Goal: Task Accomplishment & Management: Use online tool/utility

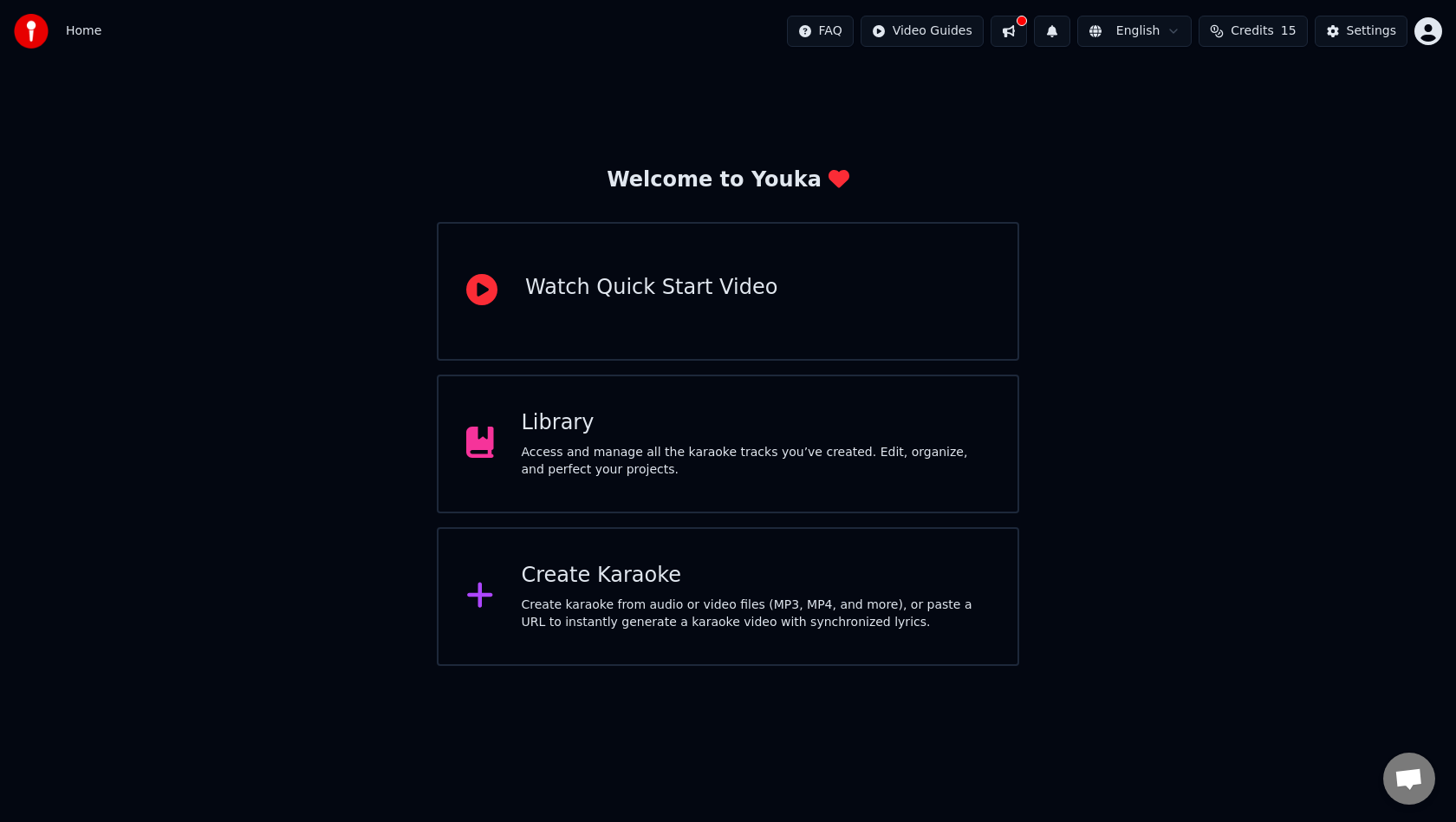
click at [644, 631] on div "Create Karaoke Create karaoke from audio or video files (MP3, MP4, and more), o…" at bounding box center [728, 596] width 582 height 139
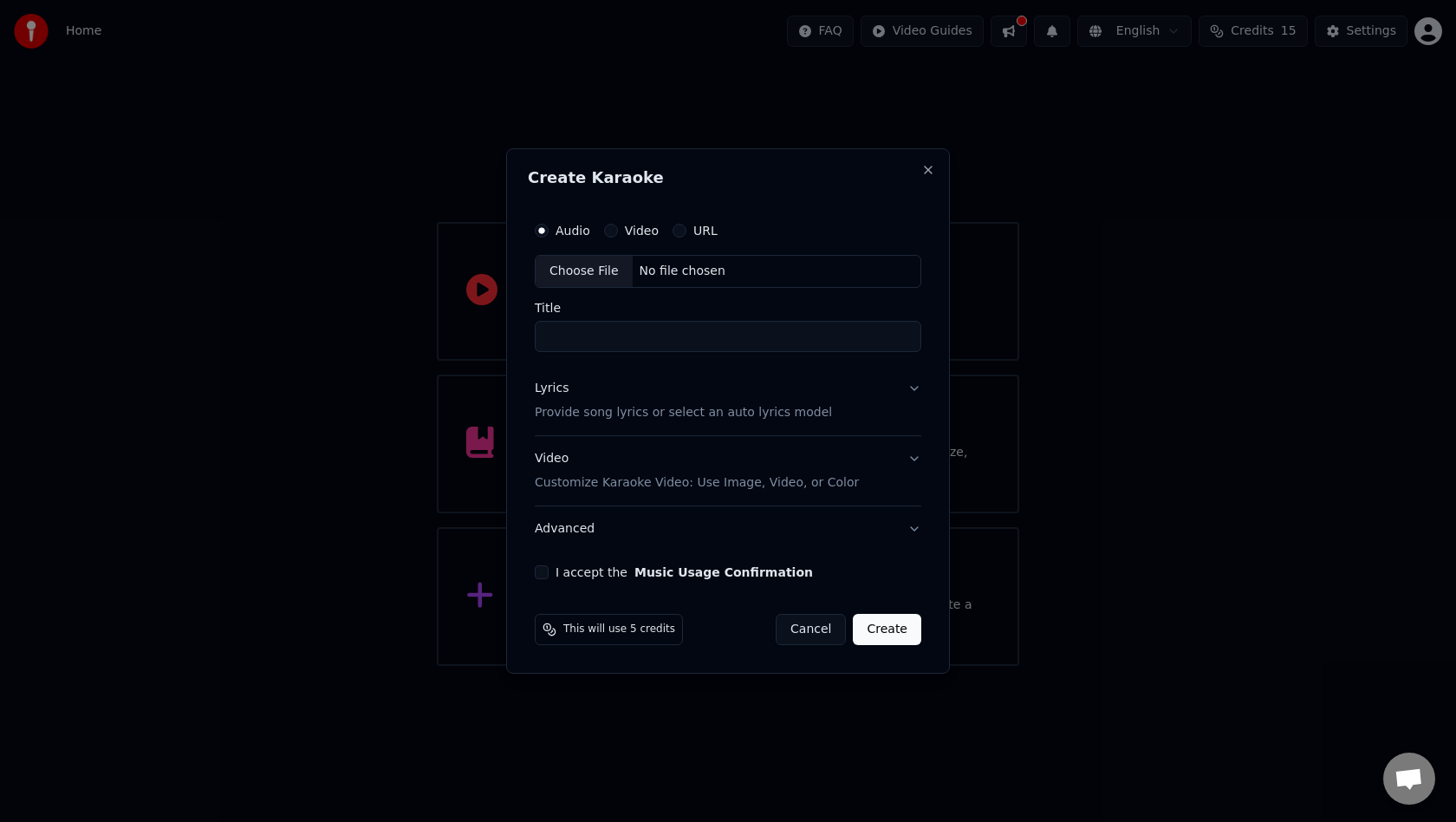
click at [597, 264] on div "Choose File" at bounding box center [584, 271] width 97 height 31
click at [601, 337] on input "**********" at bounding box center [728, 336] width 393 height 31
click at [627, 338] on input "**********" at bounding box center [728, 336] width 393 height 31
click at [654, 345] on input "**********" at bounding box center [728, 336] width 393 height 31
type input "*********"
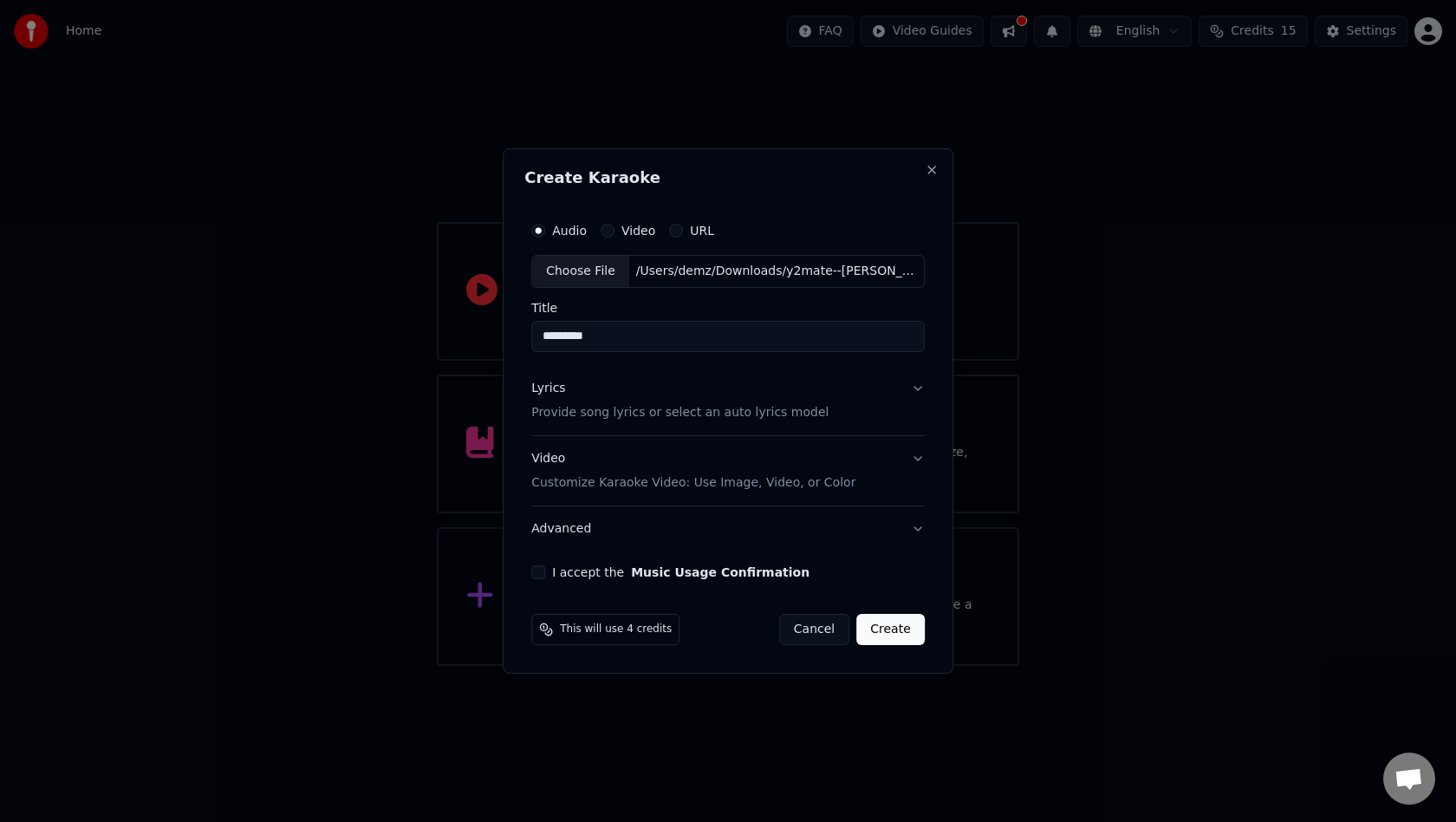
click at [633, 415] on p "Provide song lyrics or select an auto lyrics model" at bounding box center [680, 413] width 297 height 17
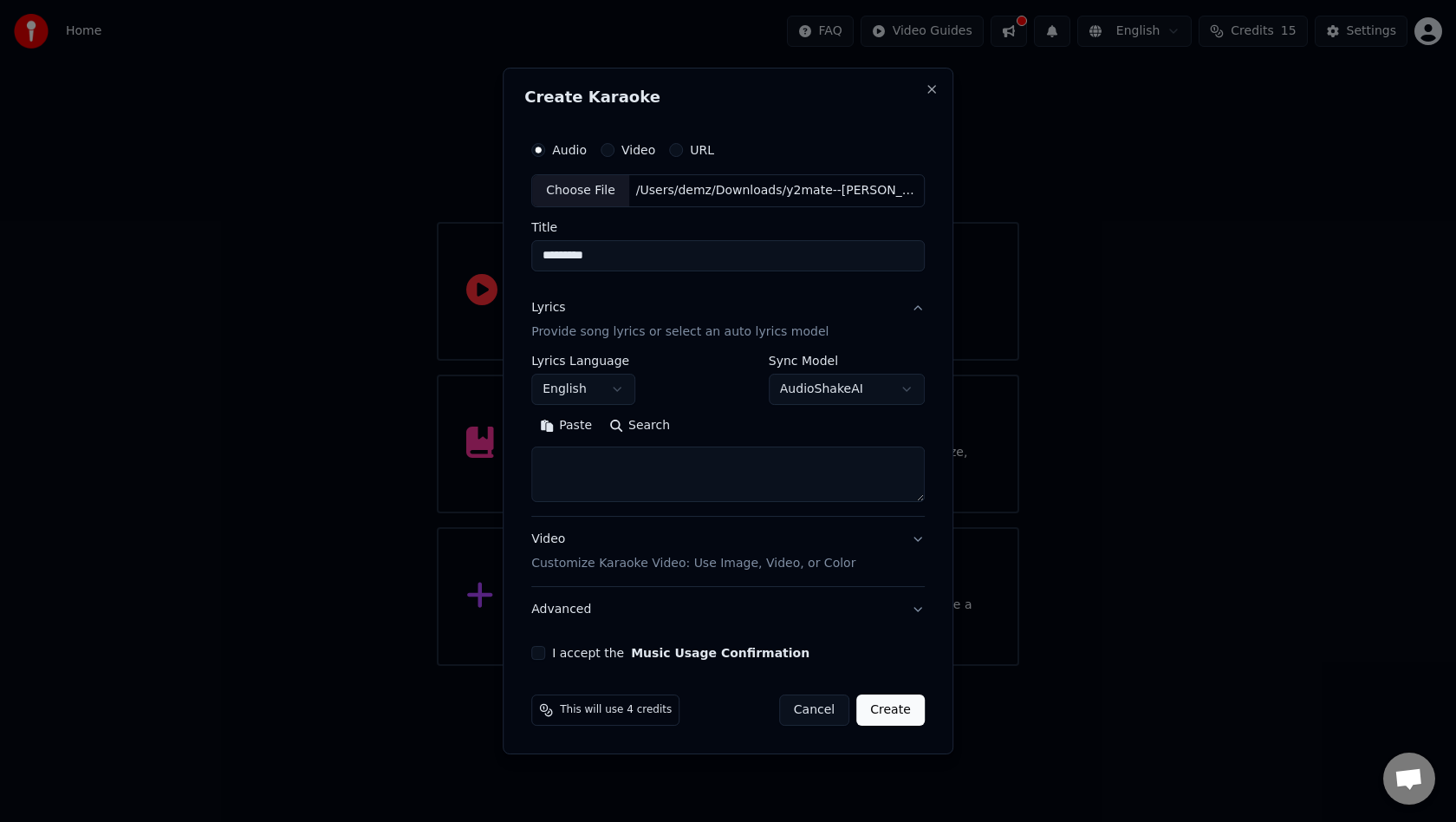
click at [606, 481] on textarea at bounding box center [728, 473] width 393 height 55
paste textarea "**********"
type textarea "**********"
click at [544, 657] on button "I accept the Music Usage Confirmation" at bounding box center [538, 653] width 14 height 14
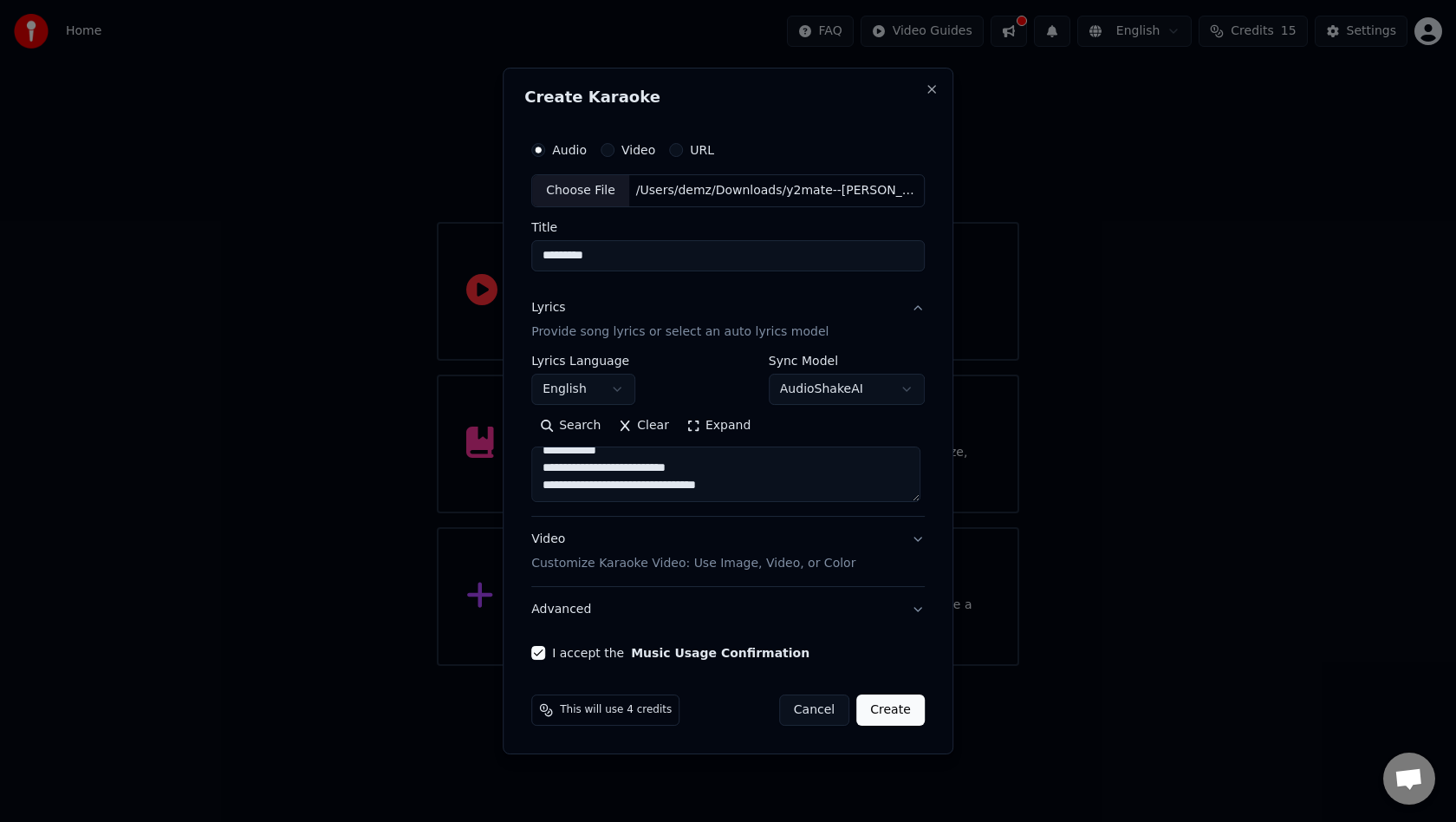
click at [606, 566] on p "Customize Karaoke Video: Use Image, Video, or Color" at bounding box center [694, 564] width 324 height 17
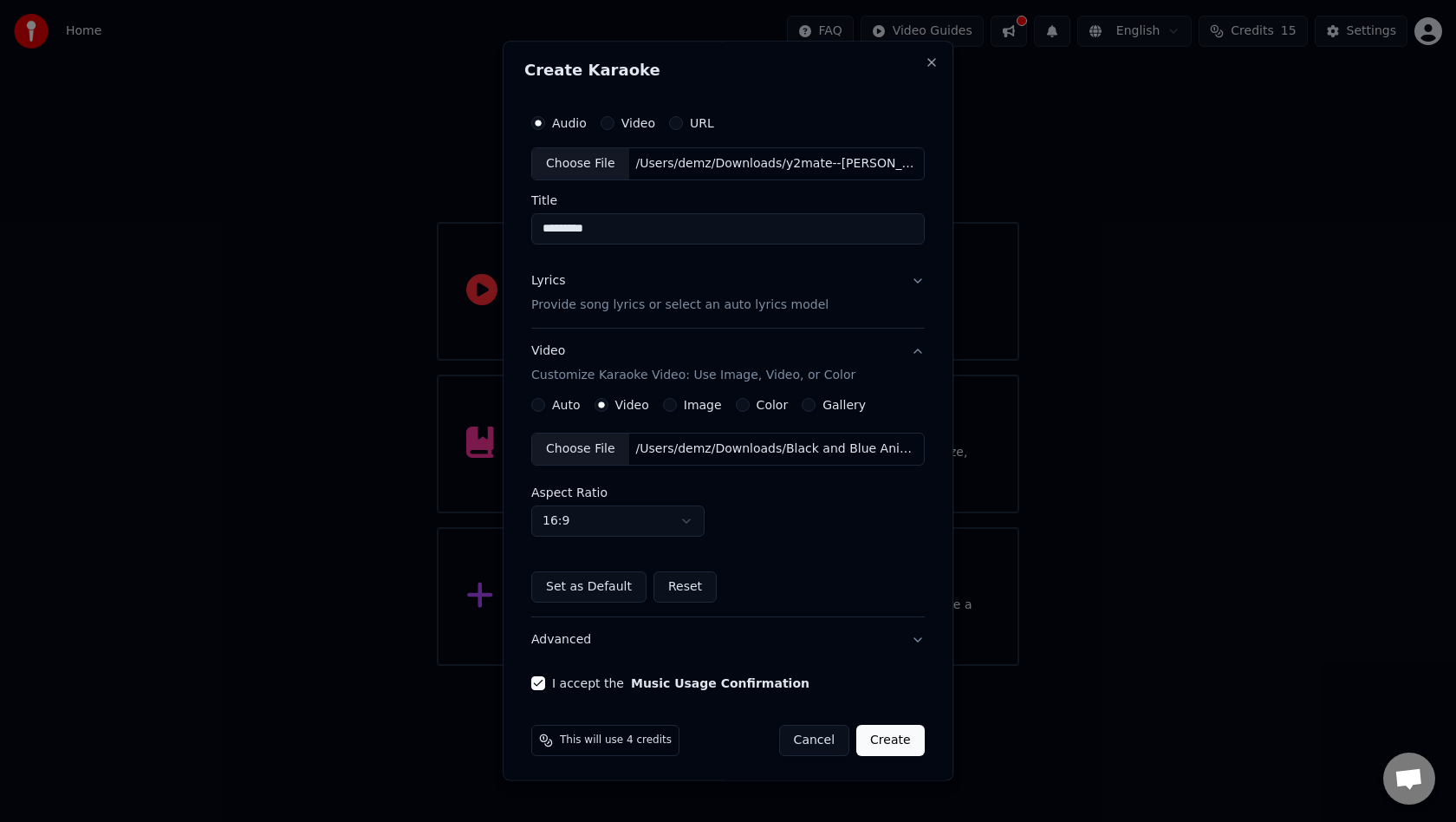
click at [591, 450] on div "Choose File" at bounding box center [581, 449] width 97 height 31
click at [614, 585] on button "Set as Default" at bounding box center [589, 587] width 116 height 31
click at [892, 738] on button "Create" at bounding box center [890, 740] width 68 height 31
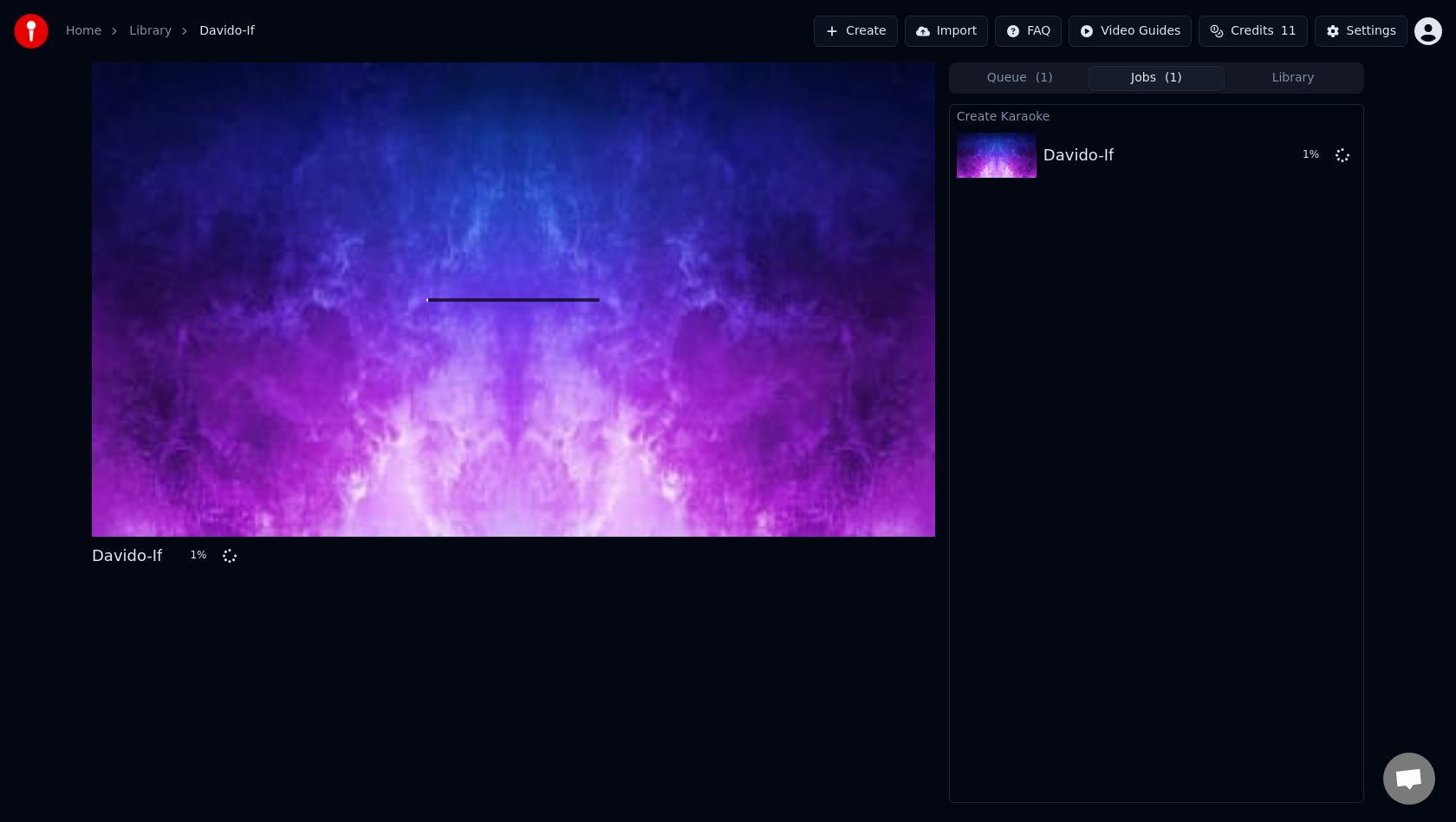
click at [1313, 80] on button "Library" at bounding box center [1293, 79] width 137 height 25
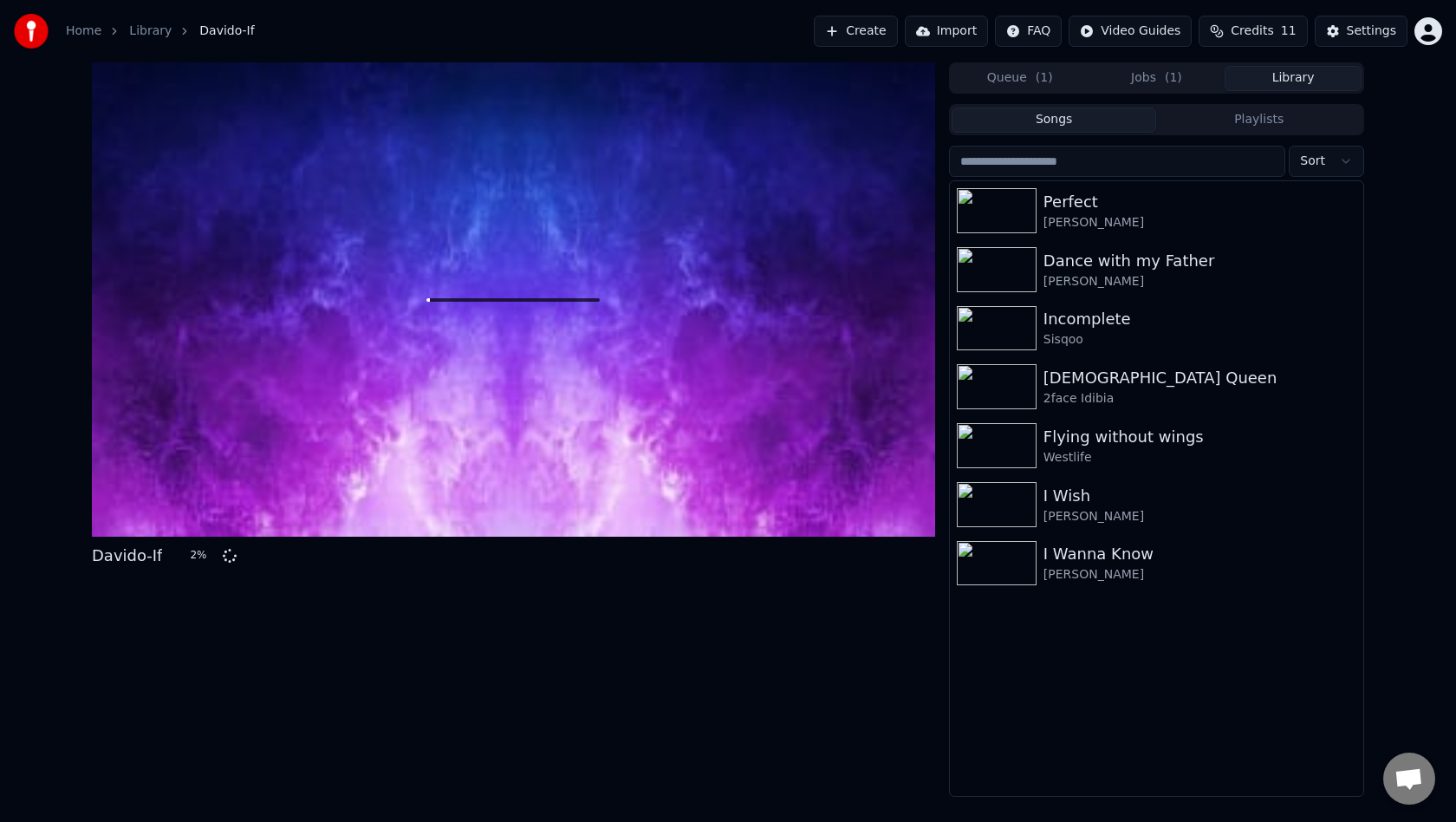
click at [1160, 83] on button "Jobs ( 1 )" at bounding box center [1156, 79] width 137 height 25
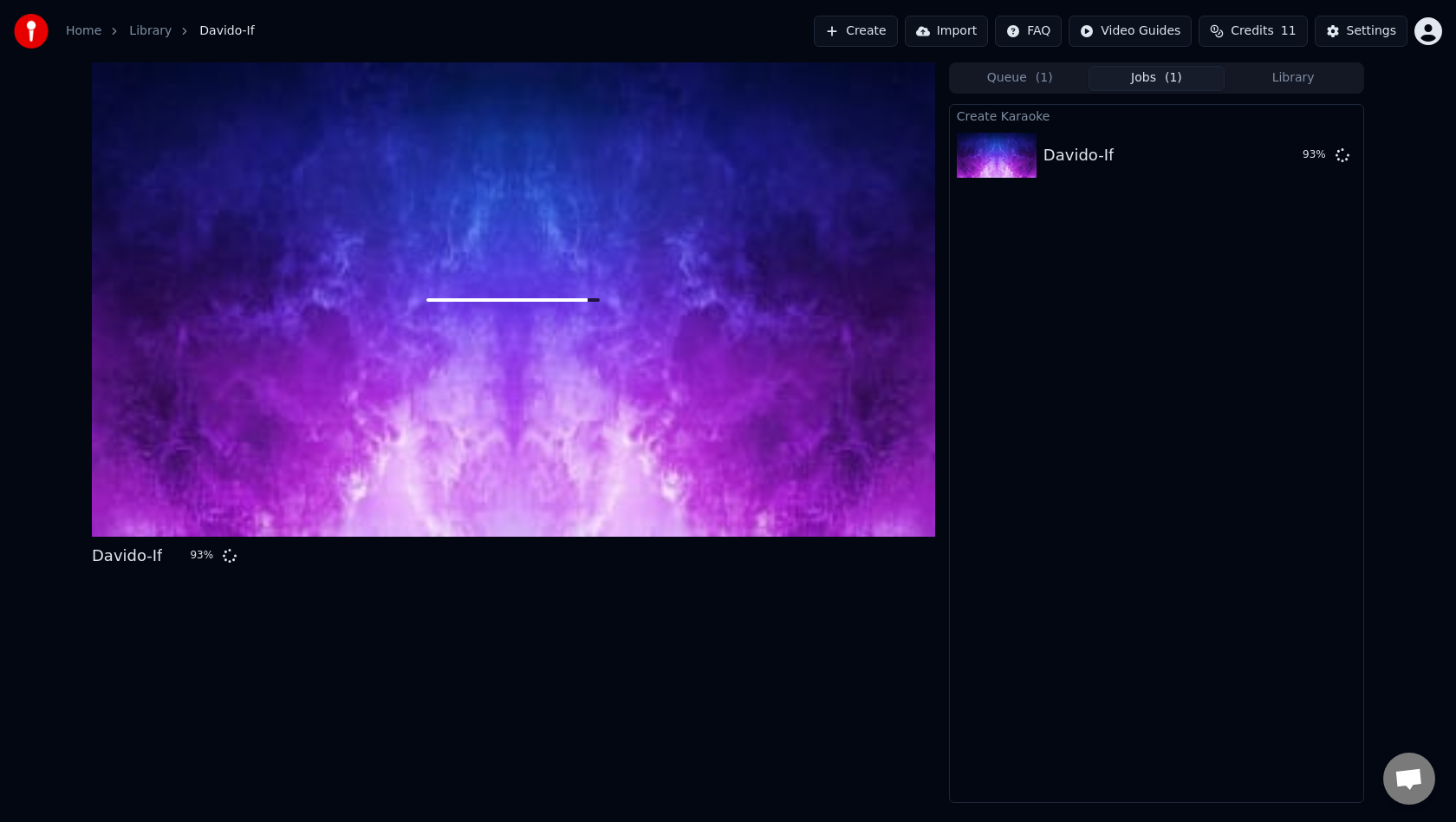
click at [887, 27] on button "Create" at bounding box center [856, 31] width 85 height 31
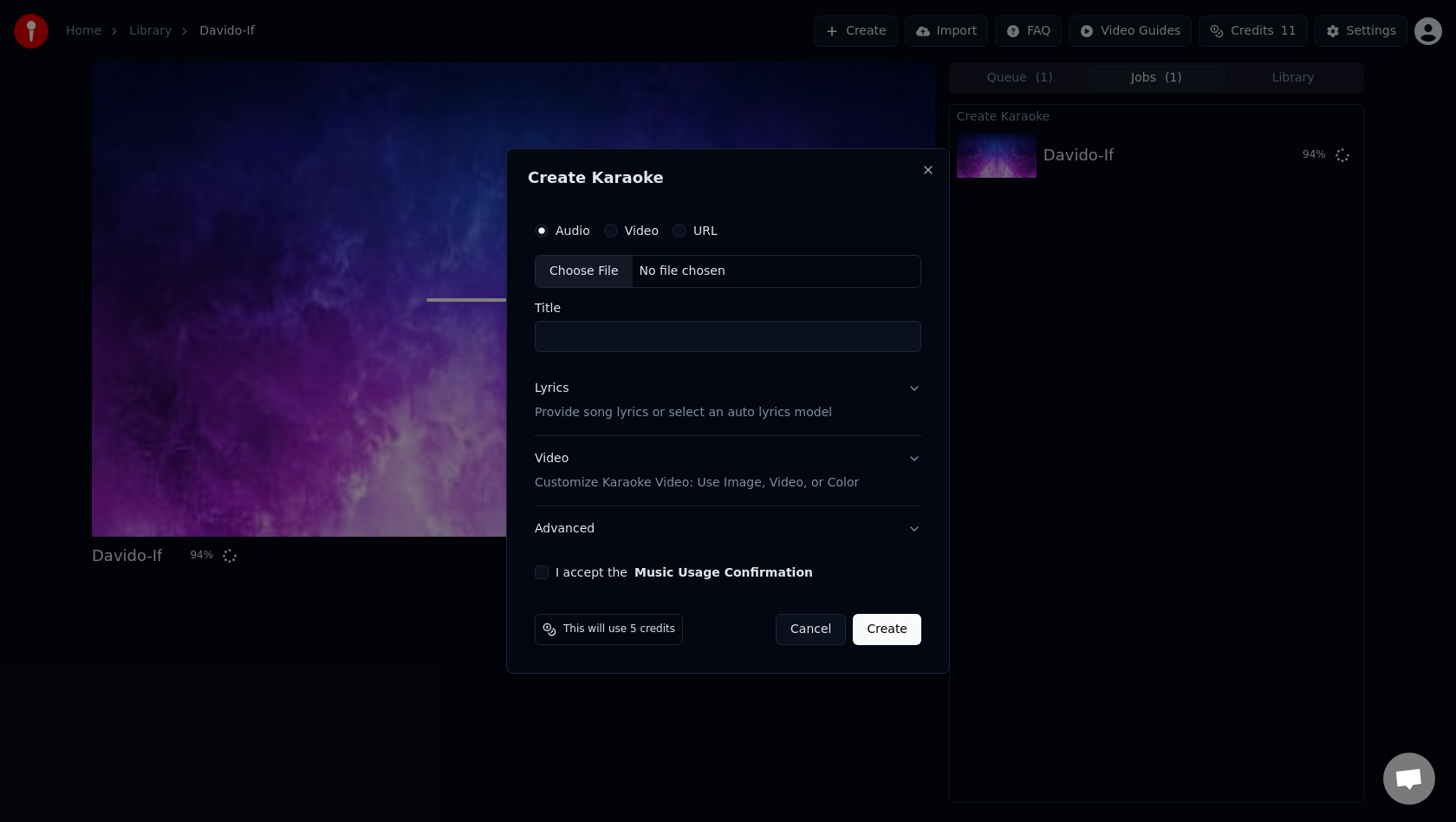
click at [584, 276] on div "Choose File" at bounding box center [584, 271] width 97 height 31
click at [572, 270] on div "Choose File" at bounding box center [584, 271] width 97 height 31
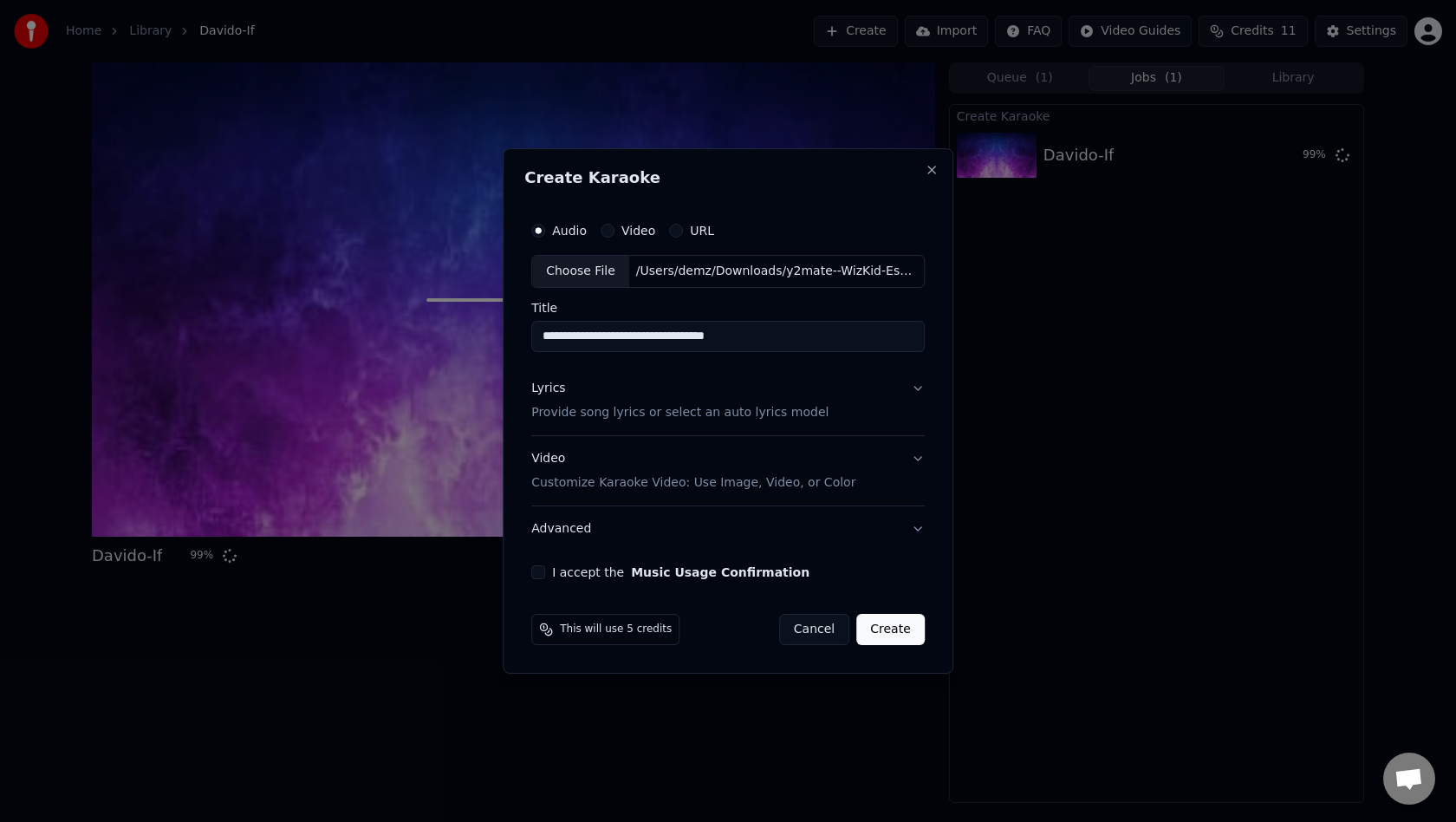
click at [783, 337] on input "**********" at bounding box center [728, 336] width 393 height 31
click at [601, 339] on input "**********" at bounding box center [728, 336] width 393 height 31
click at [745, 334] on input "**********" at bounding box center [728, 336] width 393 height 31
type input "**********"
click at [696, 415] on p "Provide song lyrics or select an auto lyrics model" at bounding box center [680, 413] width 297 height 17
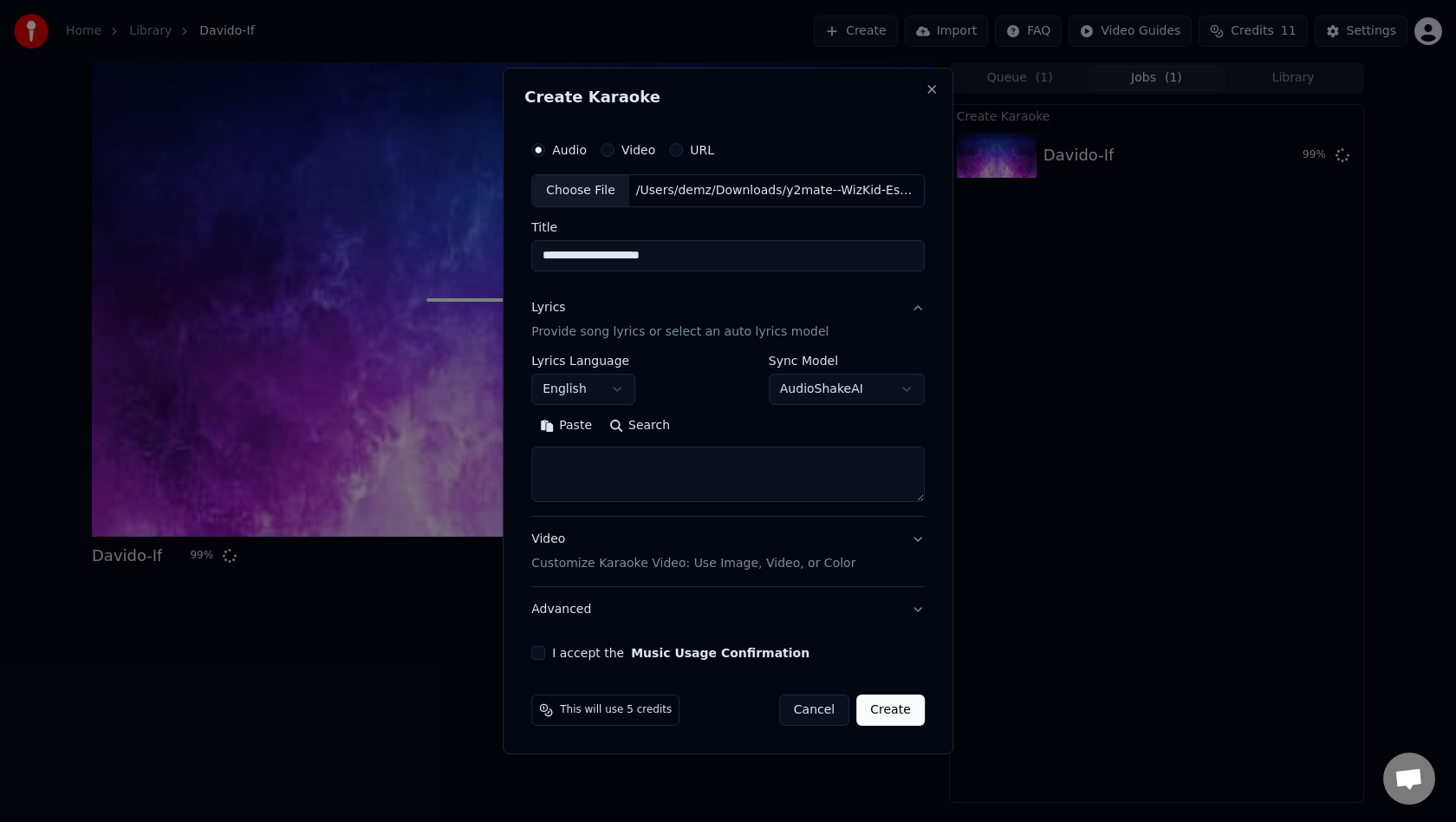
click at [662, 480] on textarea at bounding box center [728, 473] width 393 height 55
paste textarea "**********"
type textarea "**********"
click at [672, 562] on p "Customize Karaoke Video: Use Image, Video, or Color" at bounding box center [694, 564] width 324 height 17
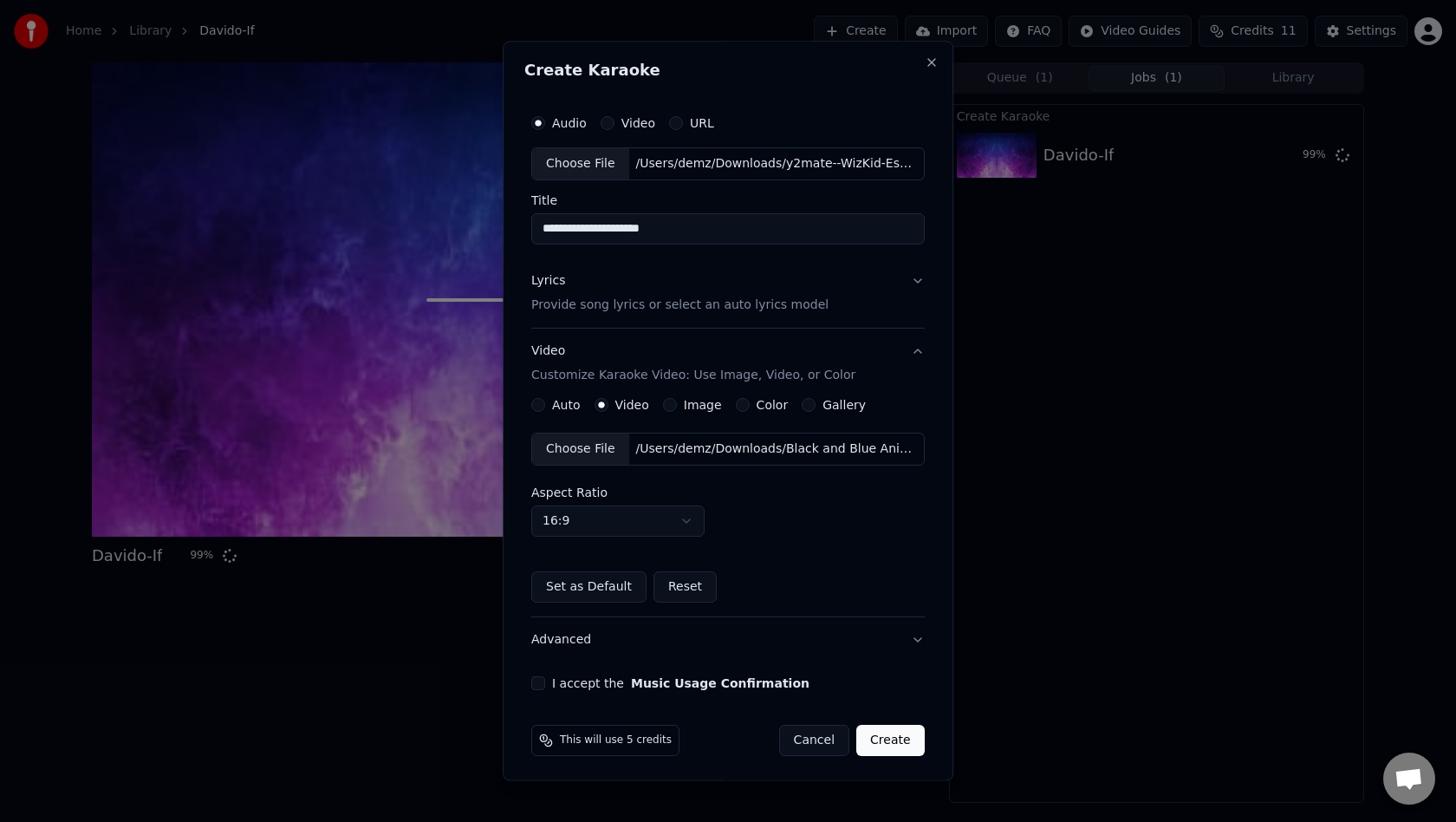
click at [591, 449] on div "Choose File" at bounding box center [581, 449] width 97 height 31
click at [599, 589] on button "Set as Default" at bounding box center [589, 587] width 116 height 31
click at [545, 680] on button "I accept the Music Usage Confirmation" at bounding box center [538, 683] width 14 height 14
click at [582, 651] on button "Advanced" at bounding box center [728, 639] width 393 height 45
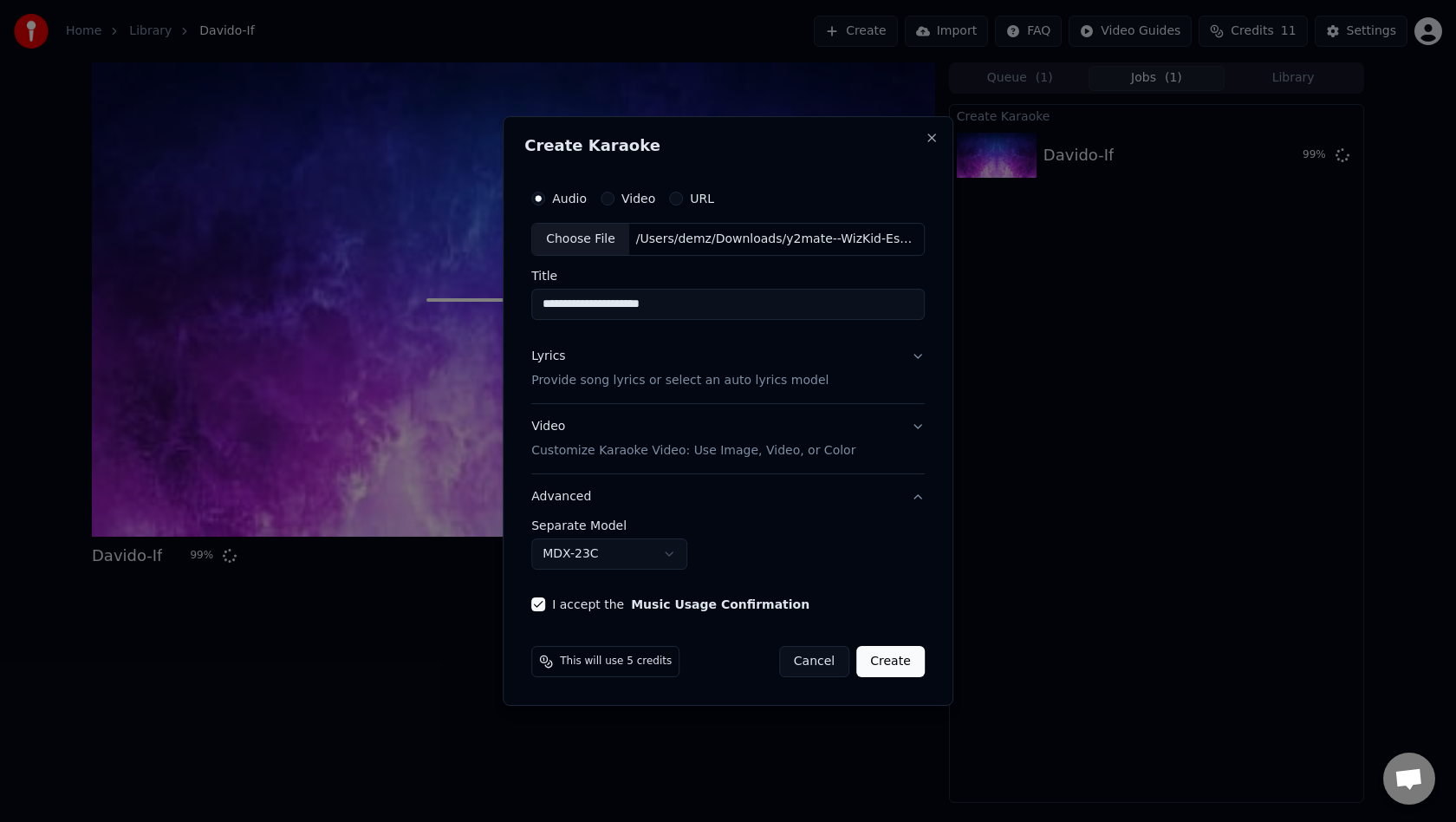
click at [630, 494] on button "Advanced" at bounding box center [728, 497] width 393 height 45
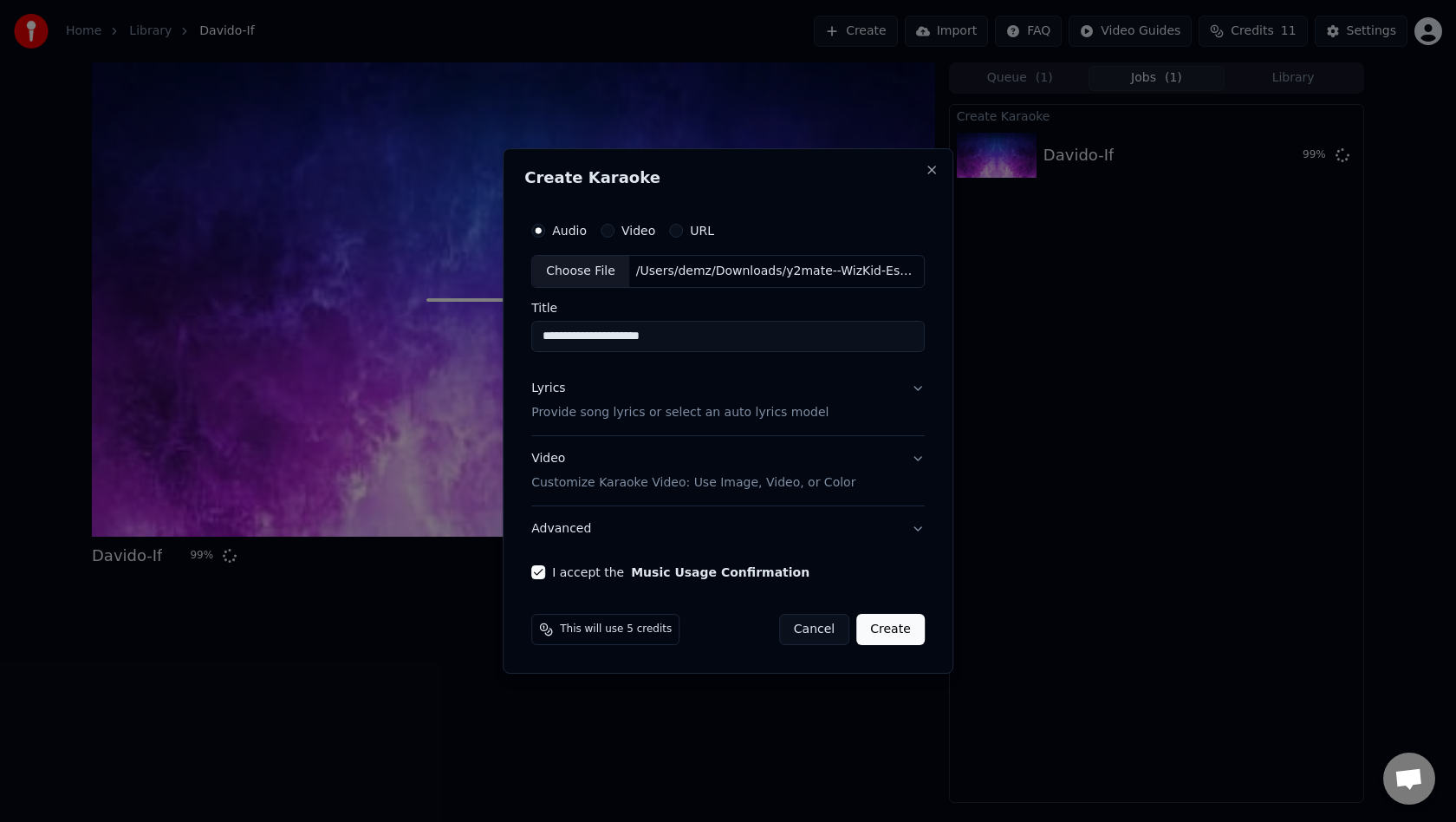
click at [911, 532] on button "Advanced" at bounding box center [728, 529] width 393 height 45
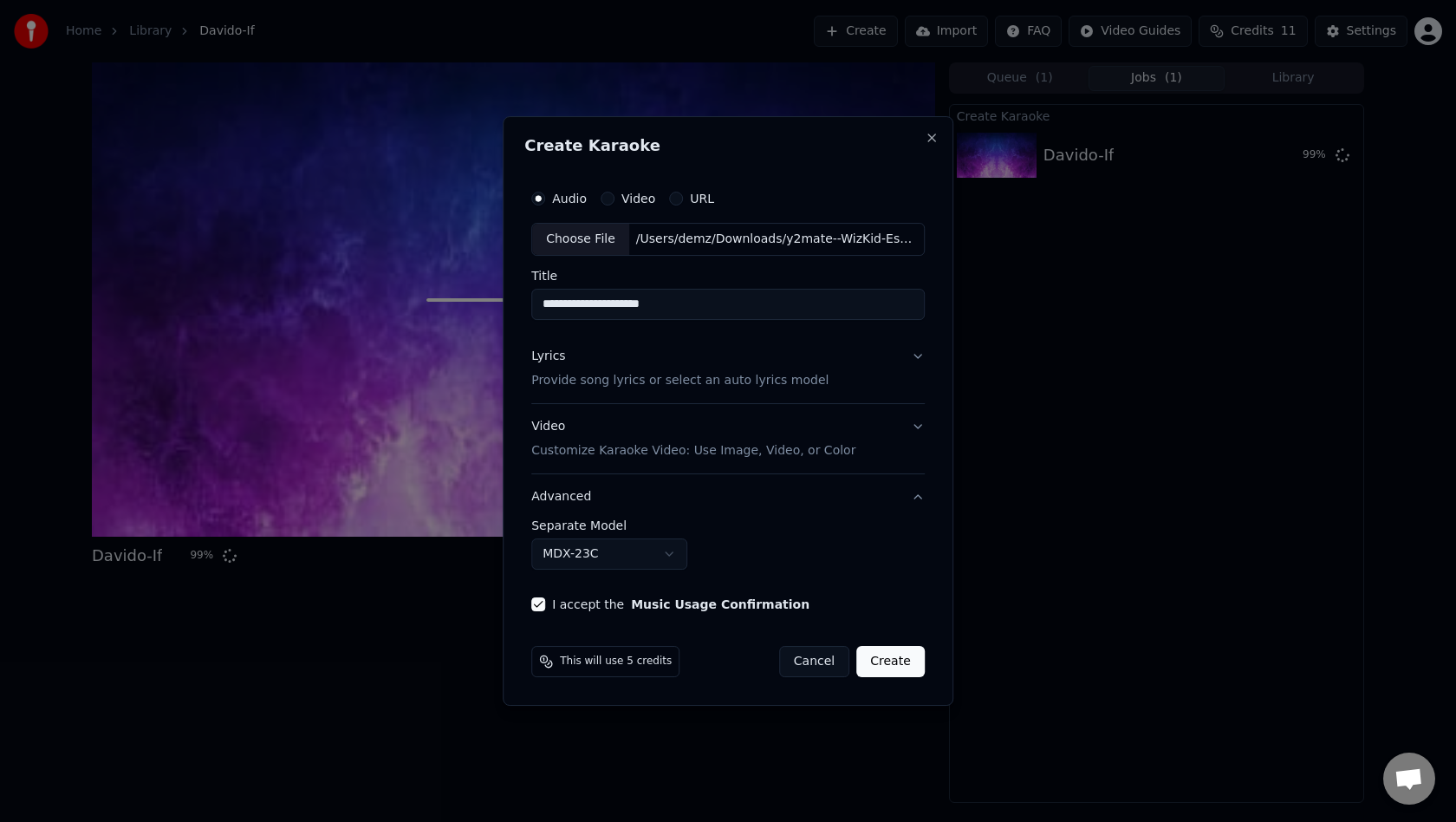
click at [669, 550] on button "MDX-23C" at bounding box center [609, 554] width 156 height 31
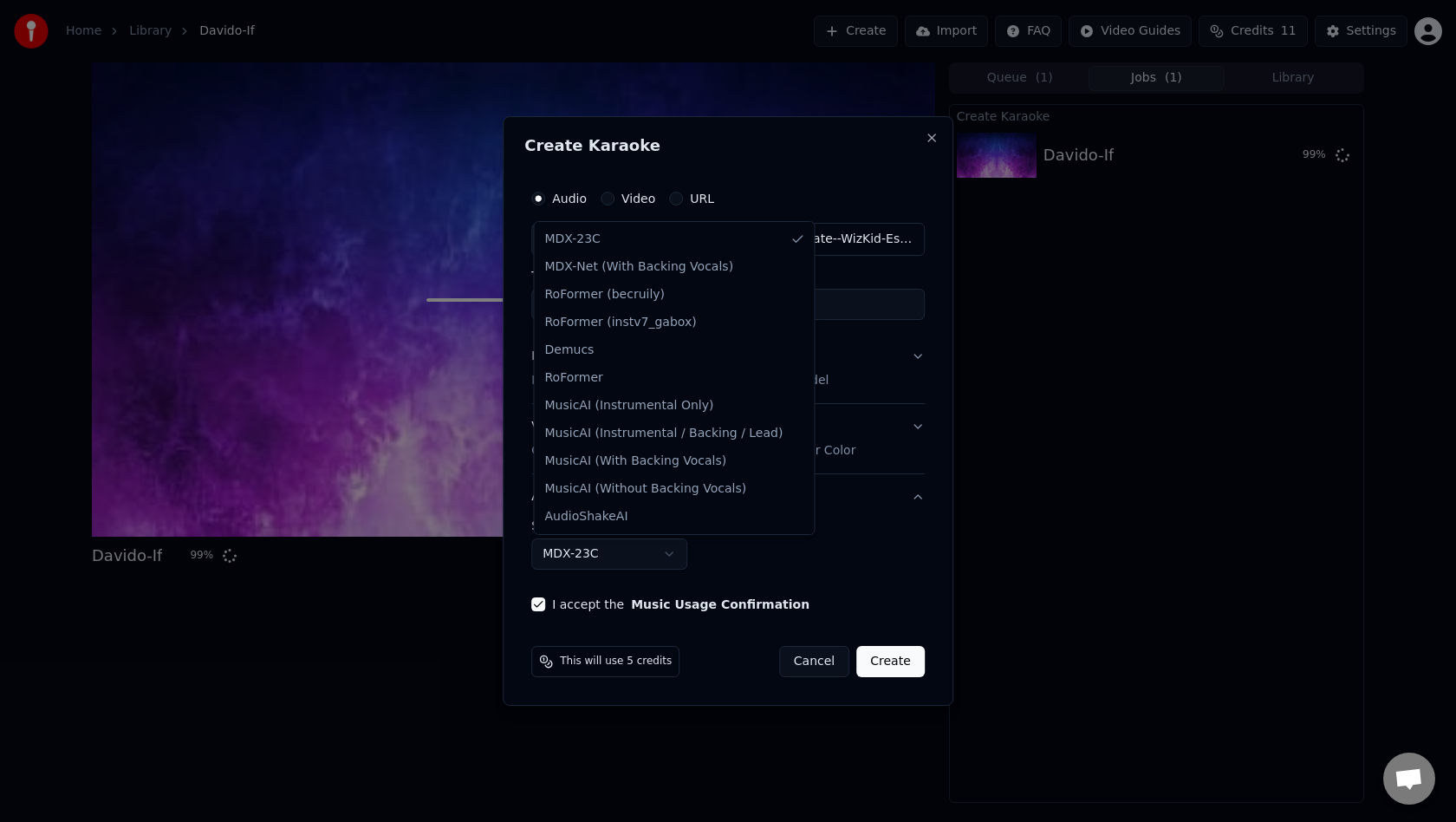
click at [838, 534] on body "**********" at bounding box center [728, 411] width 1456 height 822
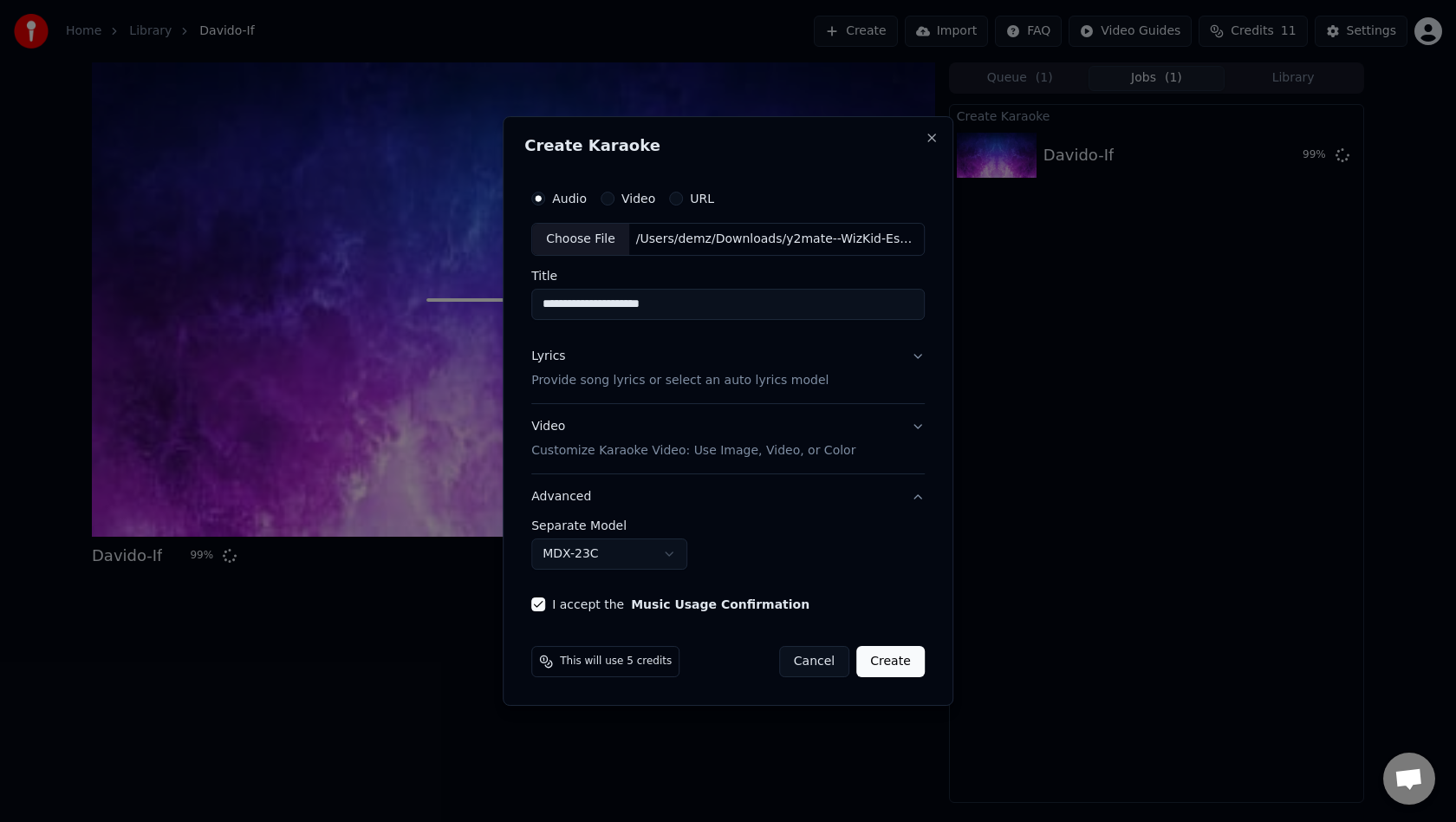
click at [819, 451] on p "Customize Karaoke Video: Use Image, Video, or Color" at bounding box center [694, 451] width 324 height 17
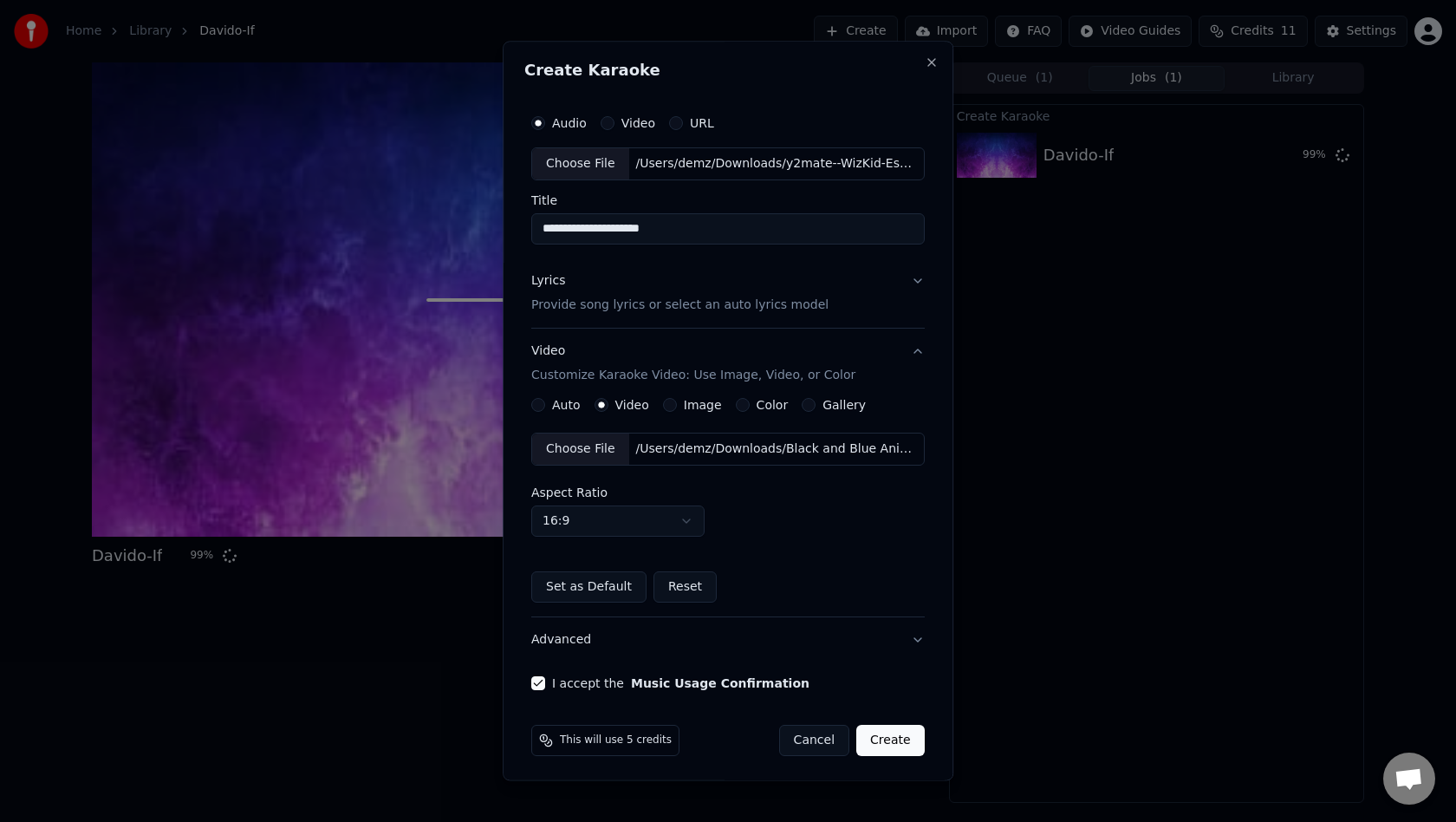
click at [775, 306] on p "Provide song lyrics or select an auto lyrics model" at bounding box center [680, 305] width 297 height 17
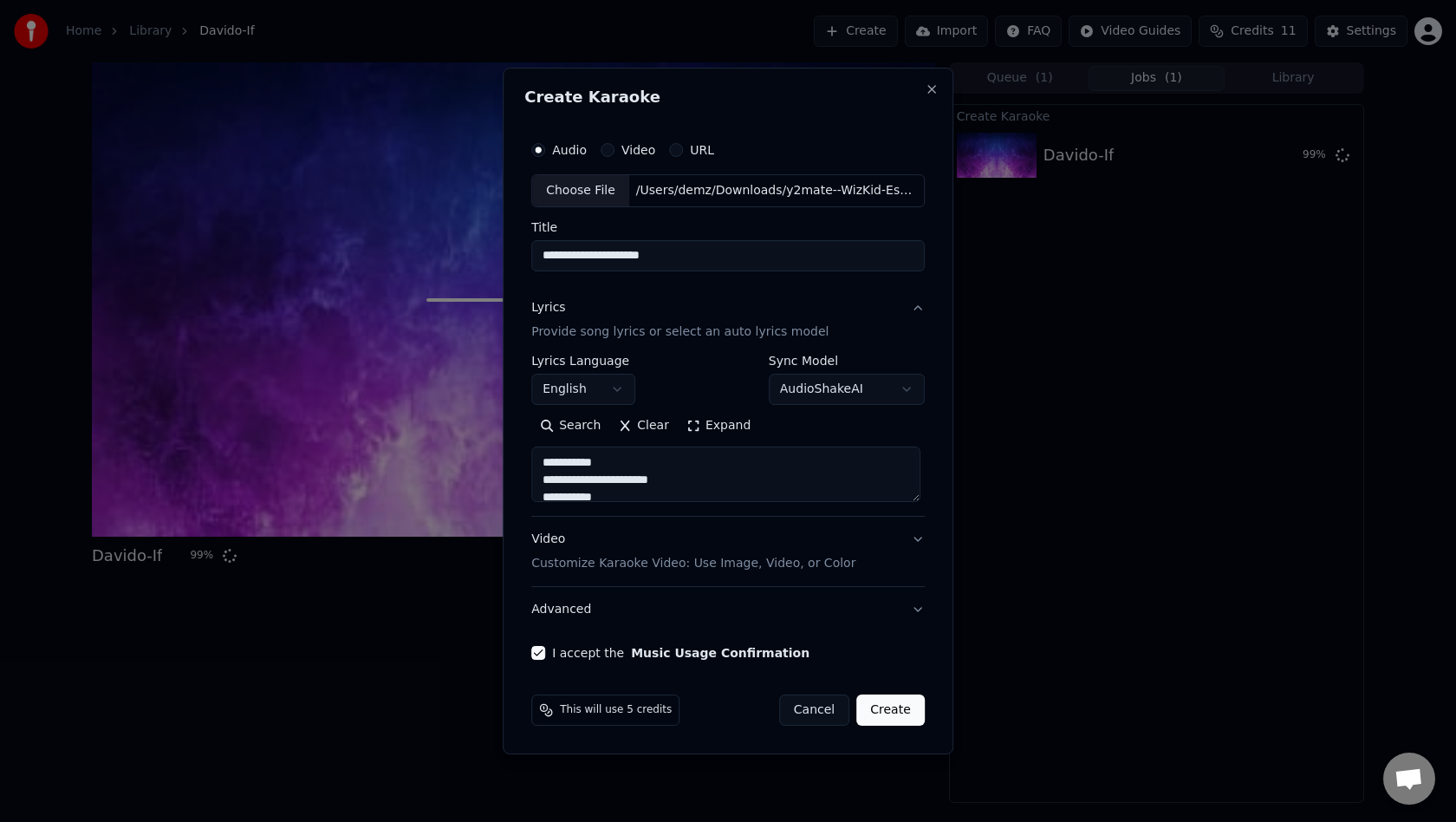
click at [882, 702] on button "Create" at bounding box center [890, 710] width 68 height 31
select select
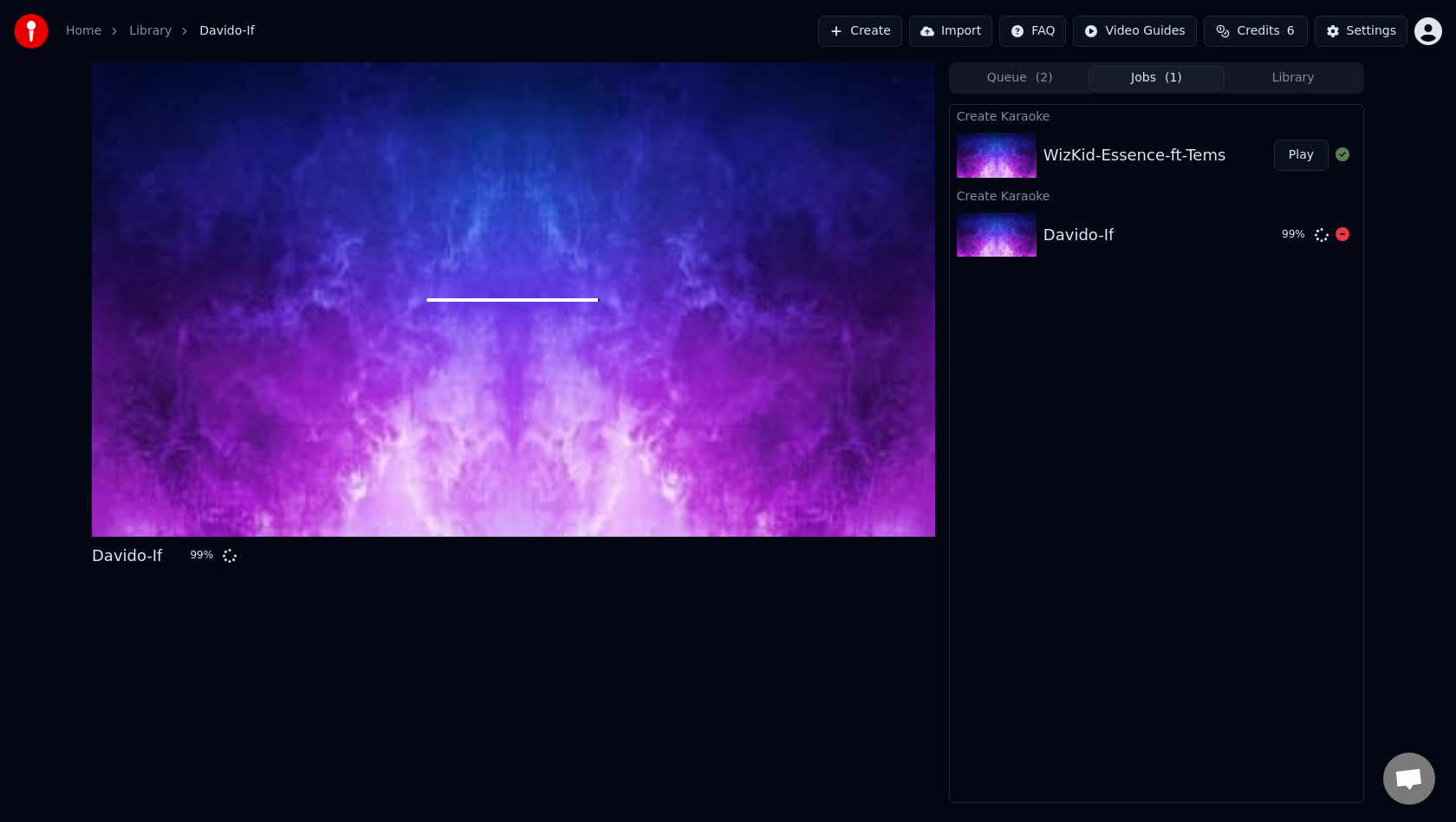
click at [1007, 238] on img at bounding box center [997, 235] width 80 height 45
click at [1120, 221] on div "Davido-If 99 %" at bounding box center [1157, 234] width 414 height 59
click at [1074, 225] on div "Davido-If" at bounding box center [1078, 234] width 70 height 24
click at [523, 413] on div at bounding box center [514, 299] width 843 height 474
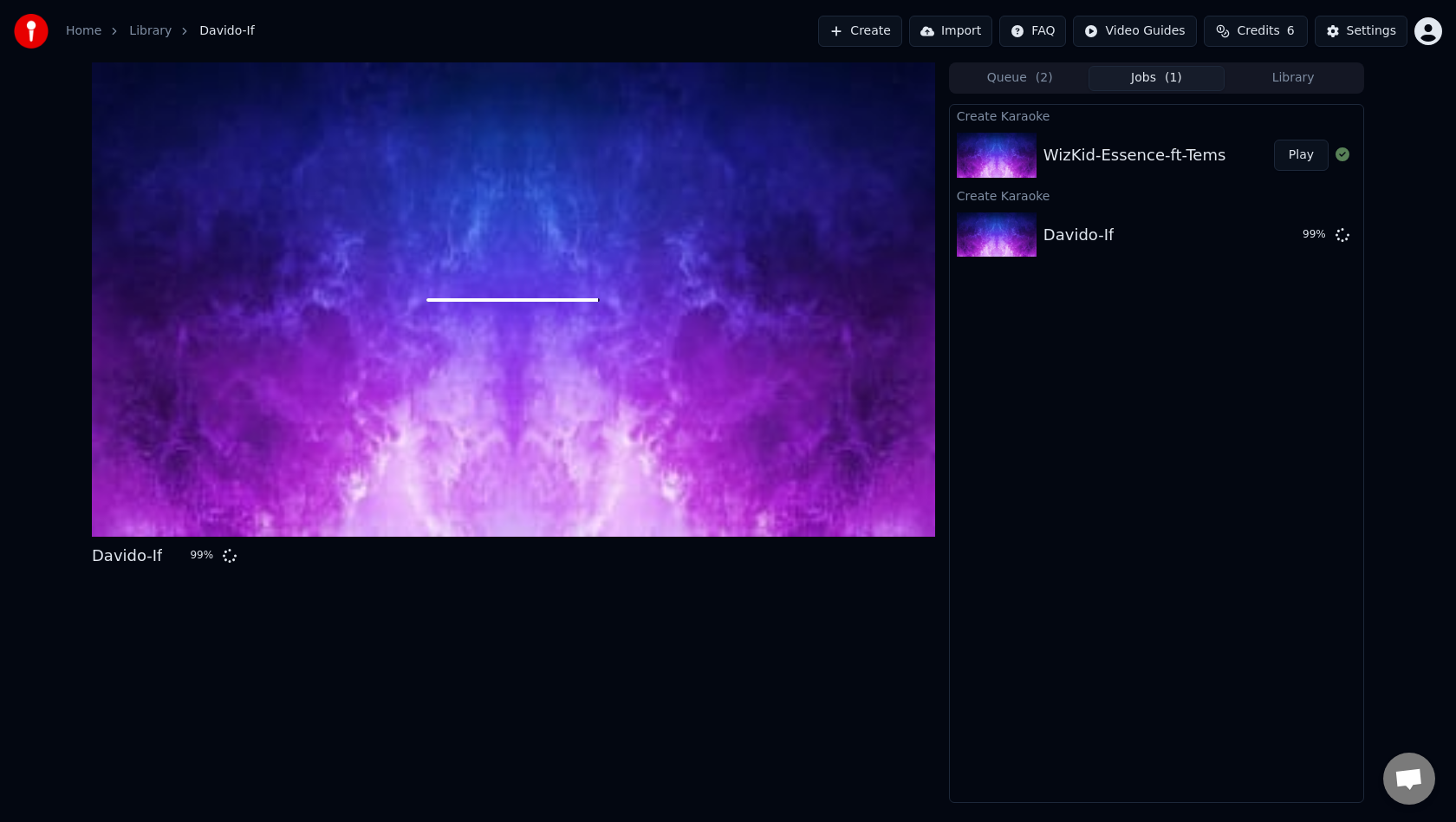
click at [1308, 151] on button "Play" at bounding box center [1301, 155] width 54 height 31
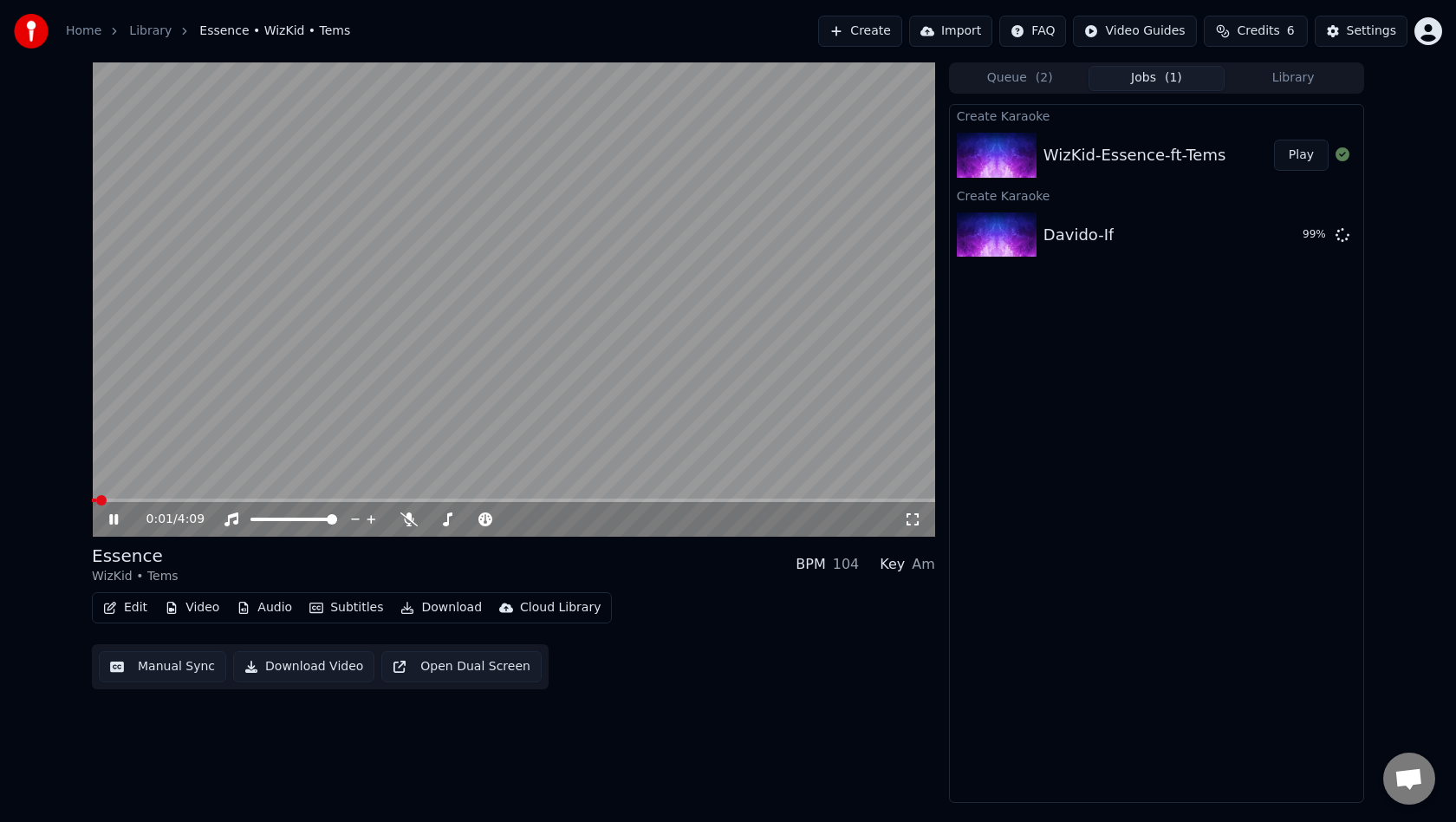
click at [117, 517] on icon at bounding box center [113, 519] width 9 height 11
click at [278, 664] on button "Download Video" at bounding box center [303, 667] width 141 height 31
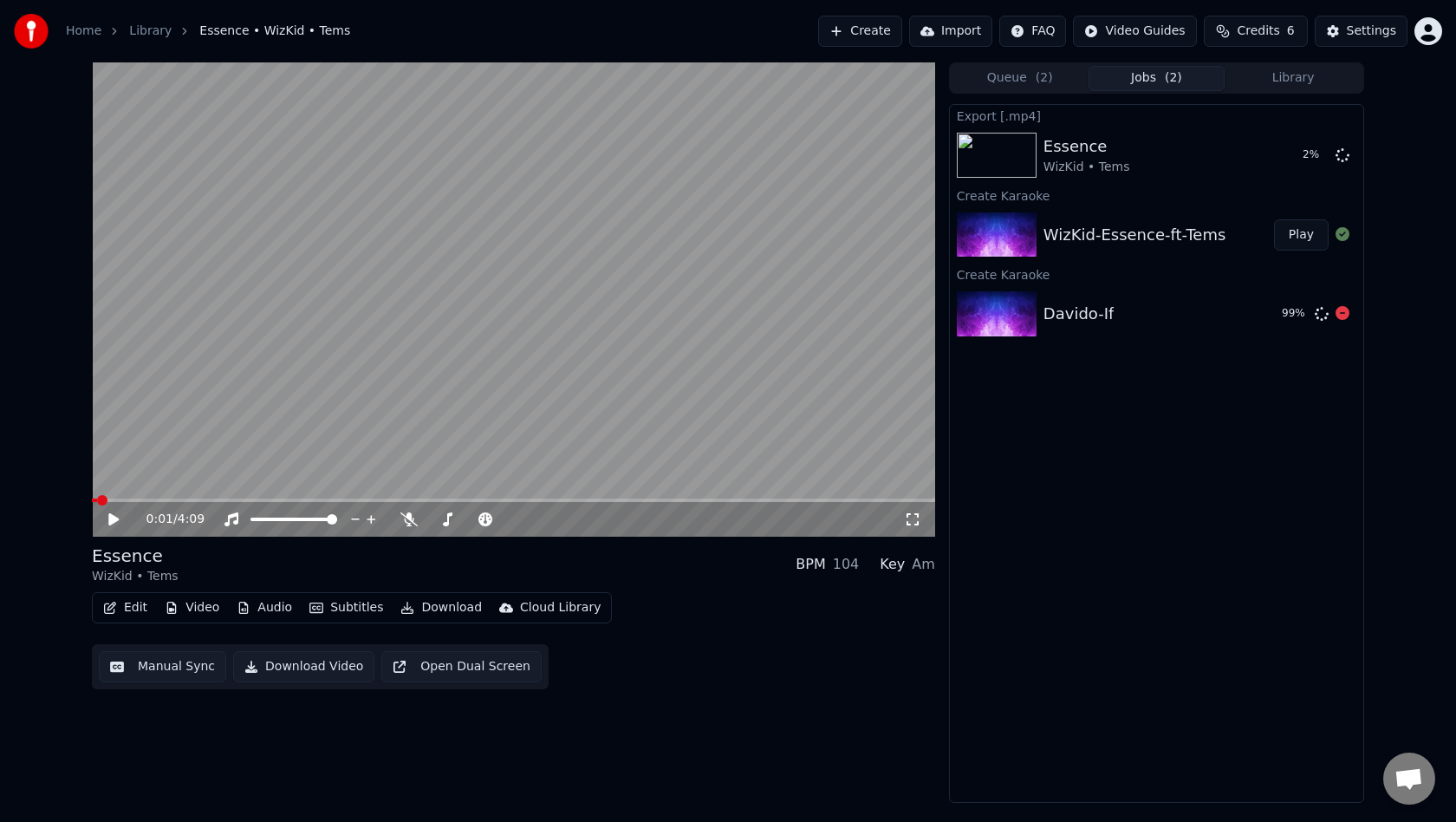
click at [1021, 326] on img at bounding box center [997, 314] width 80 height 45
click at [886, 28] on button "Create" at bounding box center [860, 31] width 85 height 31
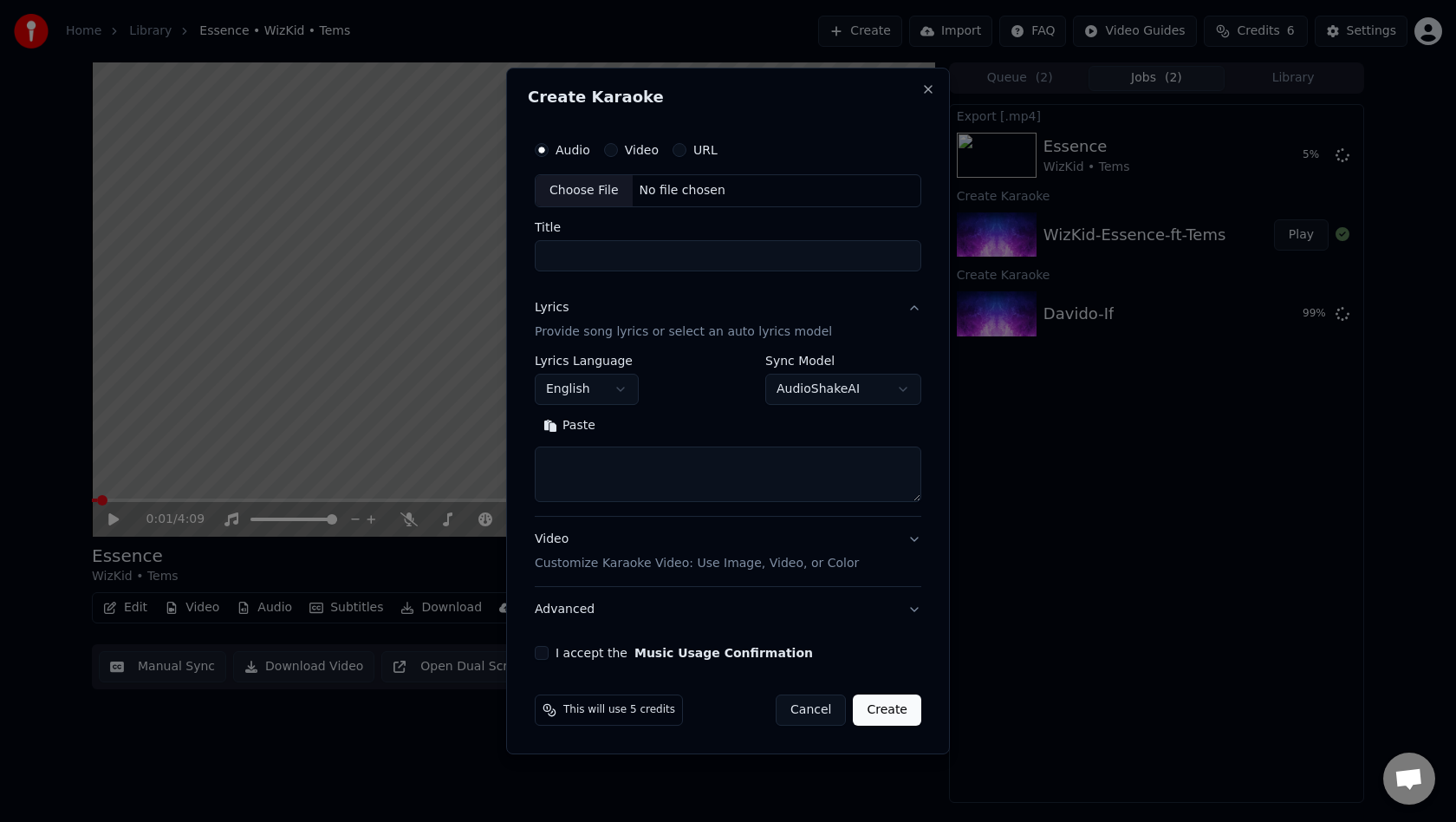
click at [585, 188] on div "Choose File" at bounding box center [584, 190] width 97 height 31
type input "**********"
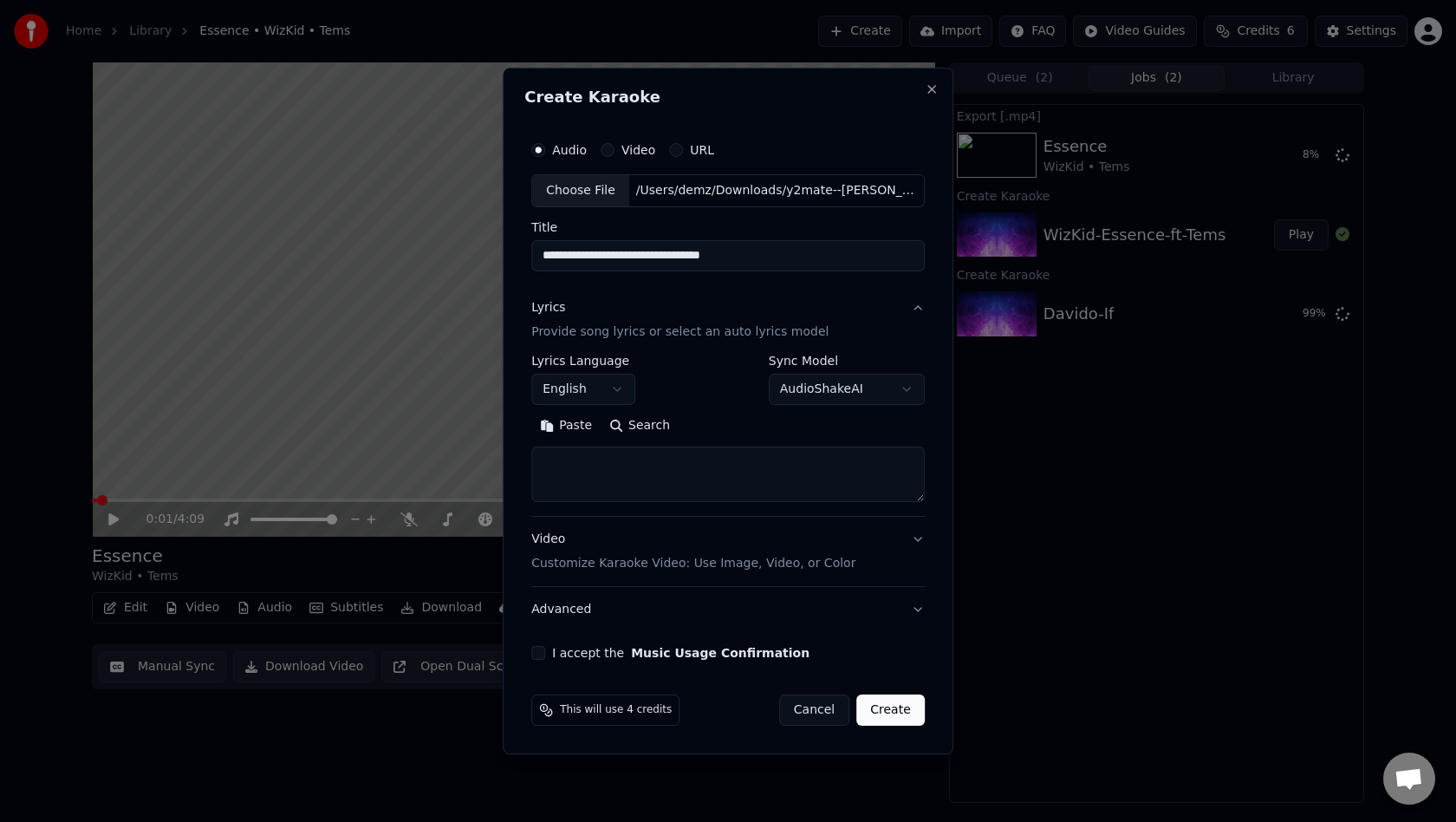
click at [670, 483] on textarea at bounding box center [728, 473] width 393 height 55
paste textarea "**********"
type textarea "**********"
click at [655, 560] on p "Customize Karaoke Video: Use Image, Video, or Color" at bounding box center [694, 564] width 324 height 17
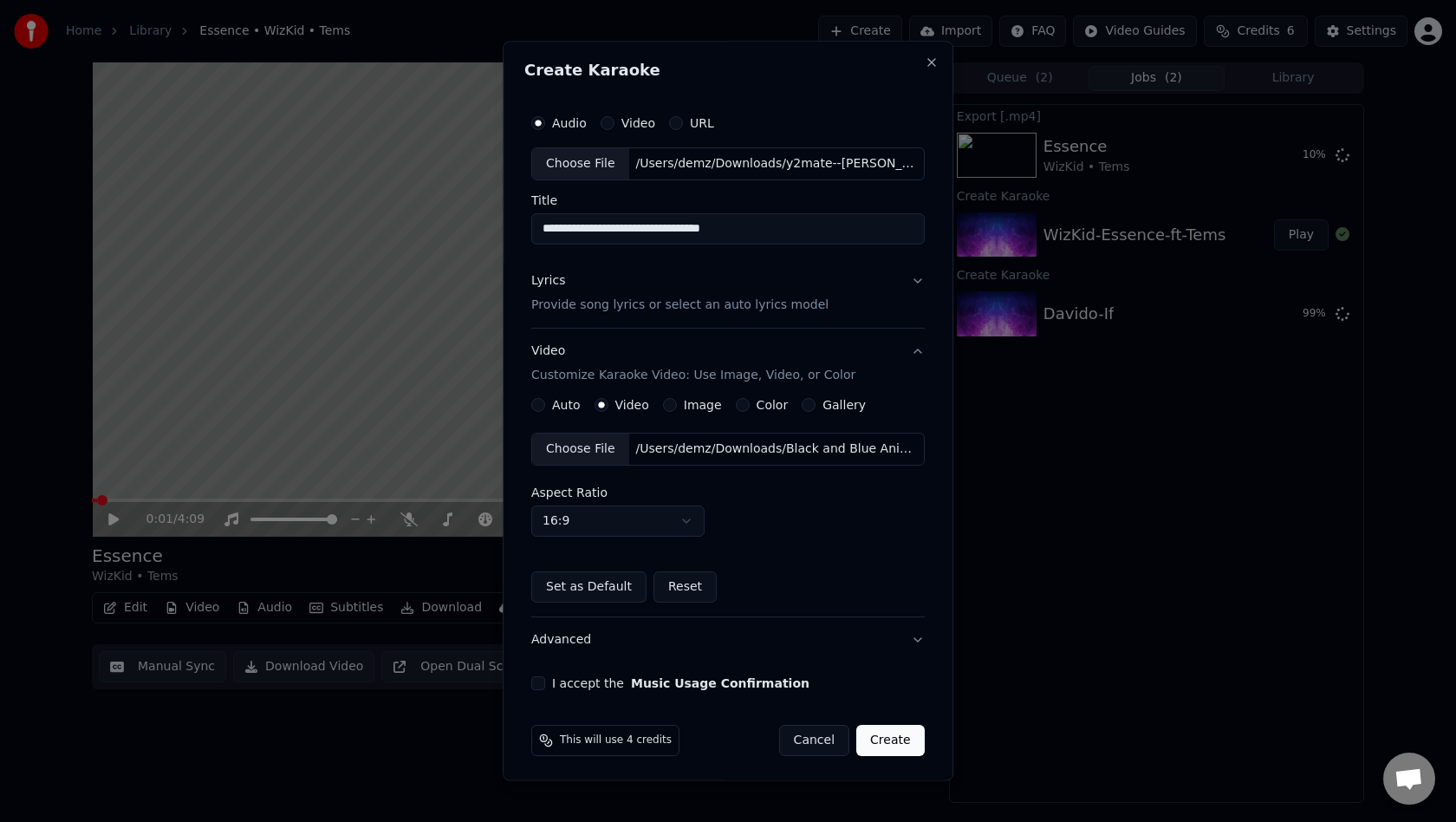
click at [587, 445] on div "Choose File" at bounding box center [581, 449] width 97 height 31
click at [599, 591] on button "Set as Default" at bounding box center [589, 587] width 116 height 31
click at [542, 679] on button "I accept the Music Usage Confirmation" at bounding box center [538, 683] width 14 height 14
click at [876, 733] on button "Create" at bounding box center [890, 740] width 68 height 31
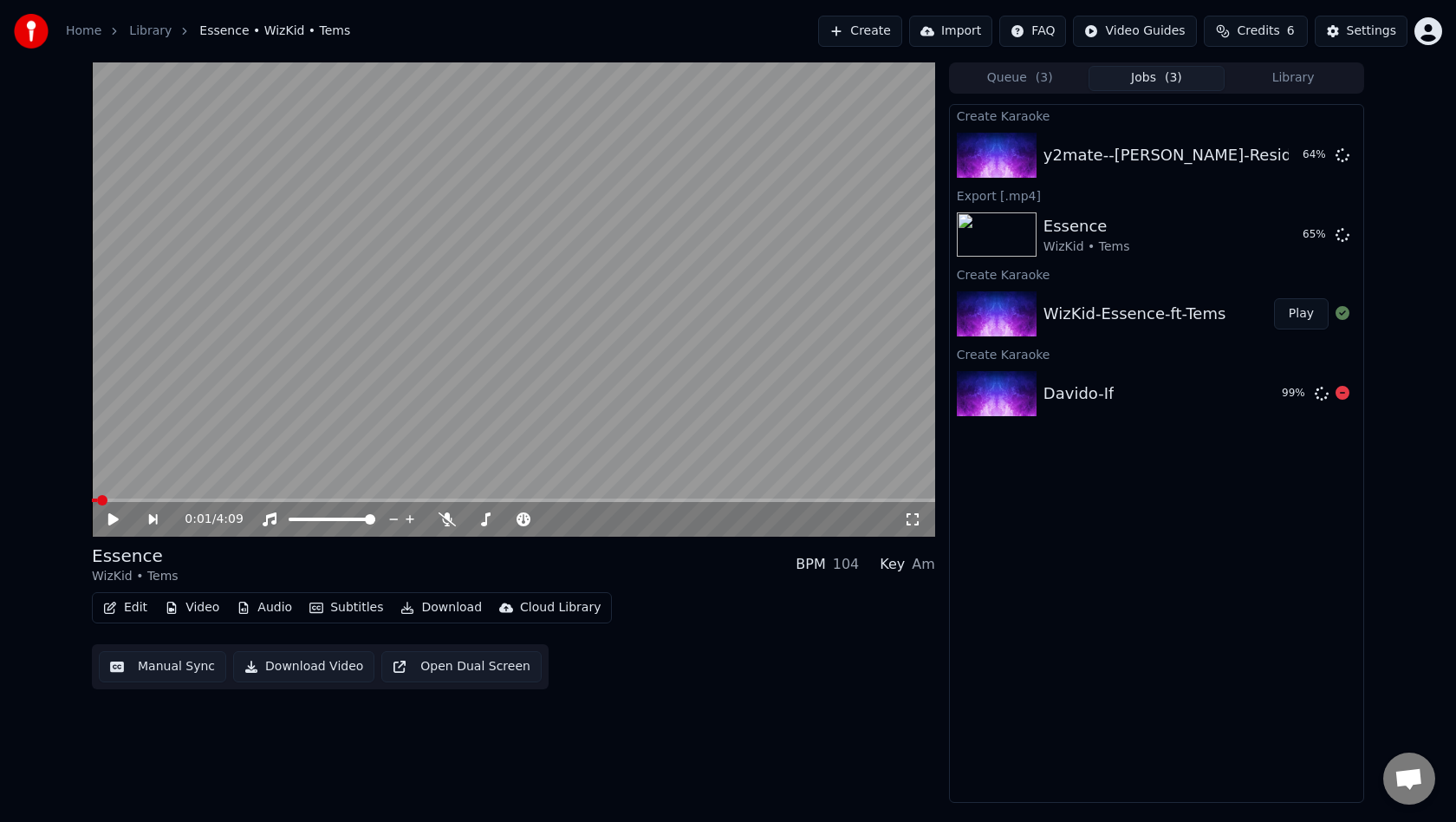
click at [1068, 390] on div "Davido-If" at bounding box center [1078, 394] width 70 height 24
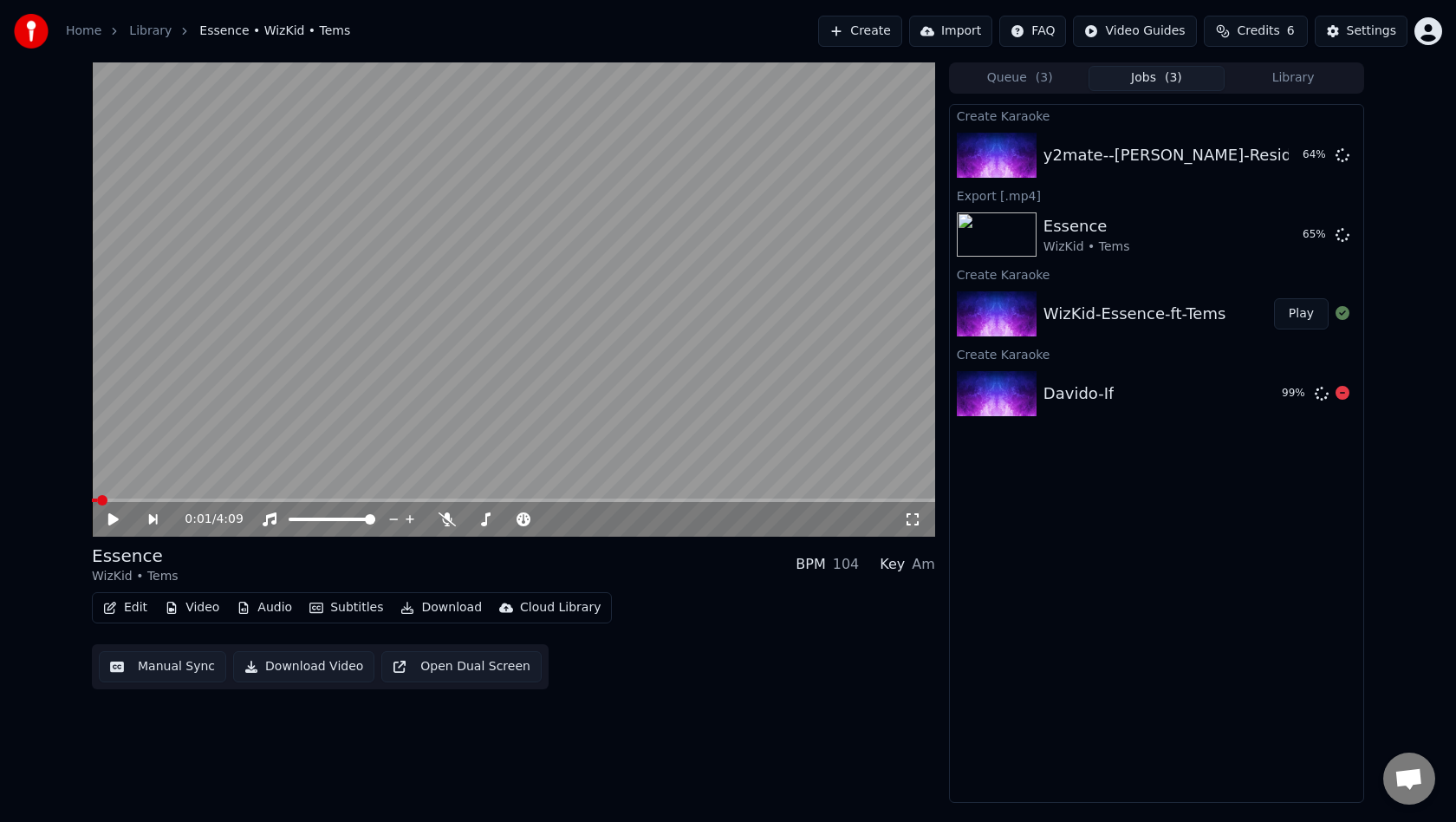
click at [1068, 390] on div "Davido-If" at bounding box center [1078, 394] width 70 height 24
drag, startPoint x: 1068, startPoint y: 390, endPoint x: 1144, endPoint y: 396, distance: 76.2
click at [1069, 390] on div "Davido-If" at bounding box center [1078, 394] width 70 height 24
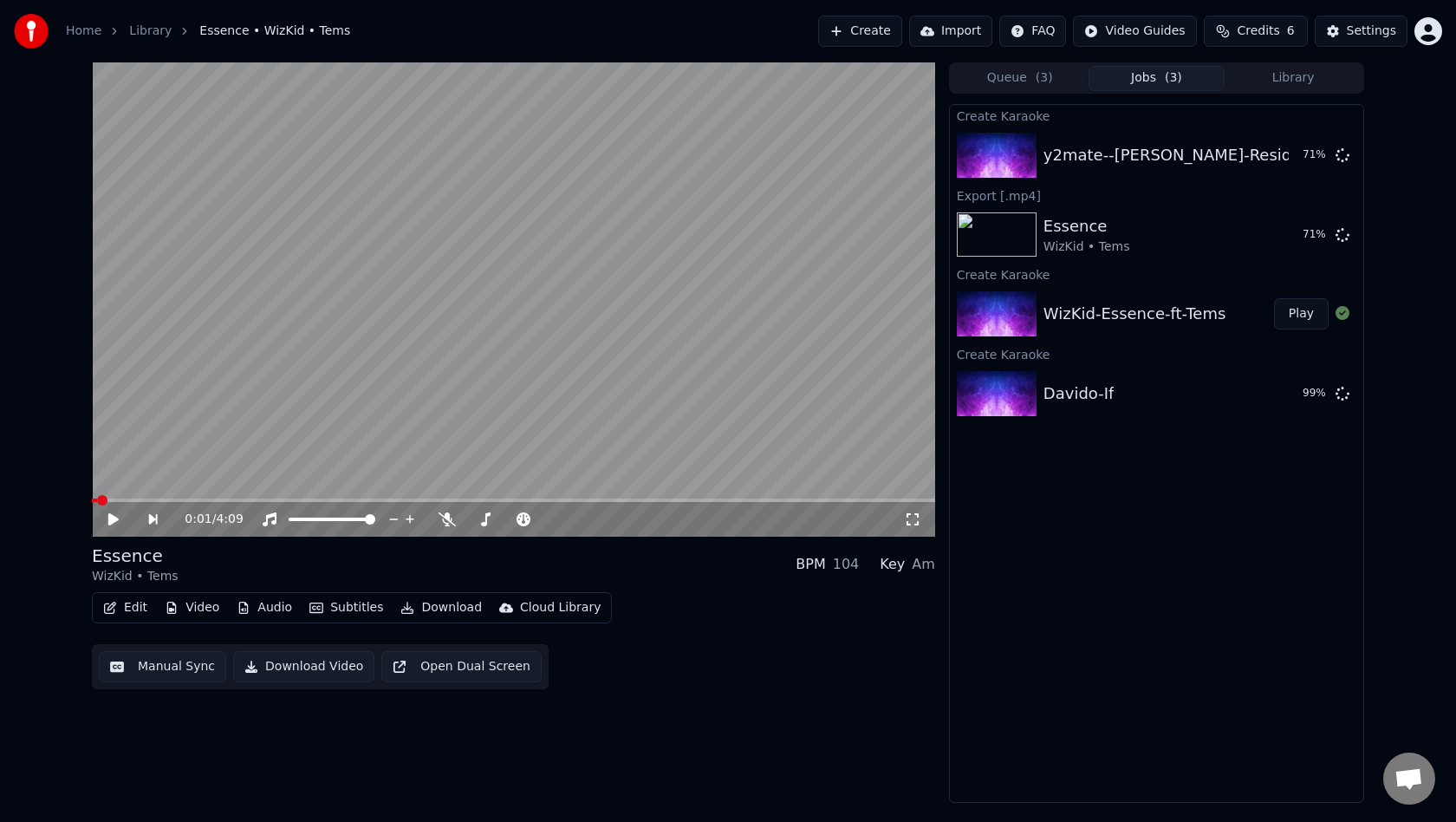
click at [1298, 70] on button "Library" at bounding box center [1293, 79] width 137 height 25
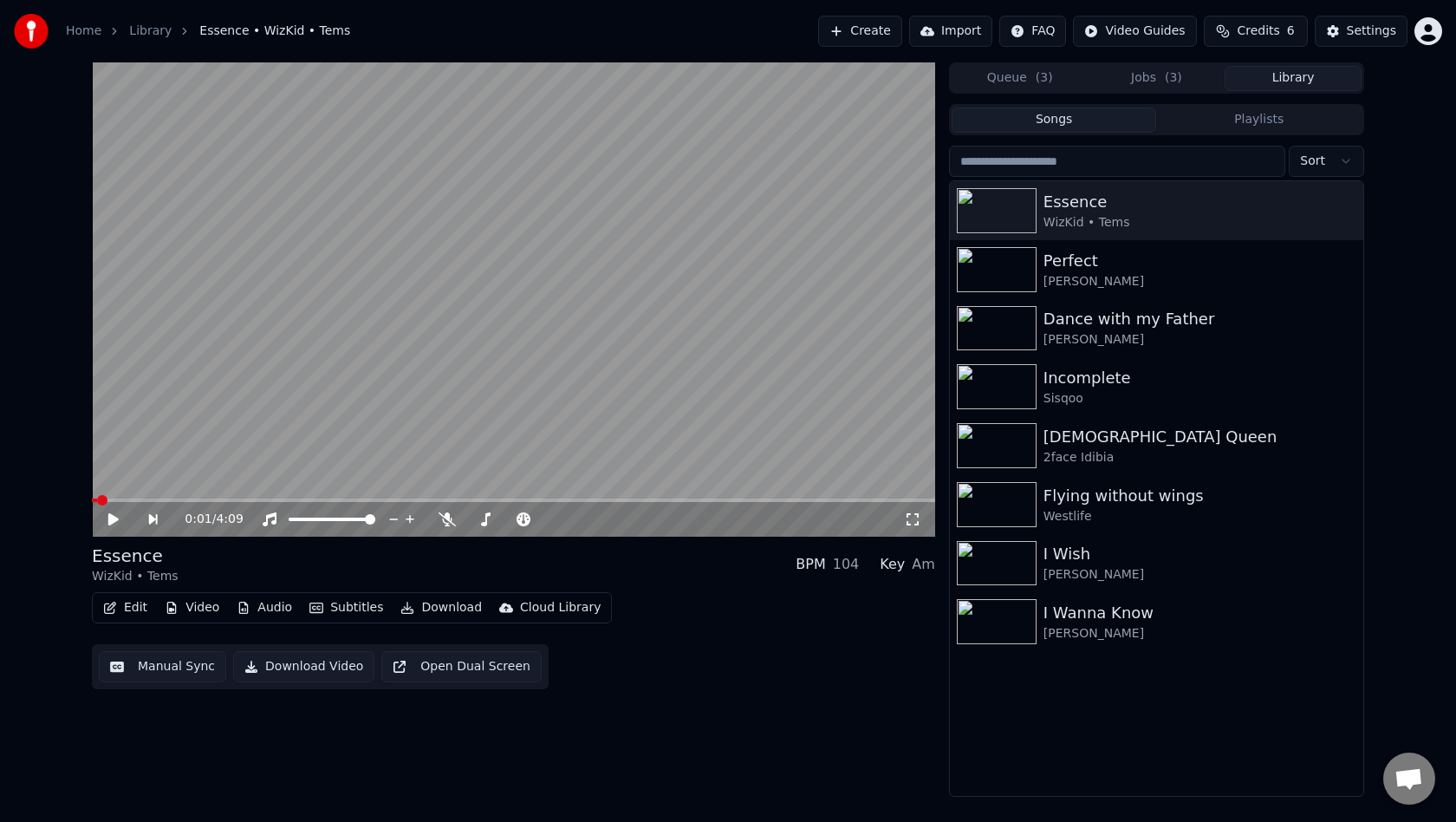
click at [1147, 74] on button "Jobs ( 3 )" at bounding box center [1156, 79] width 137 height 25
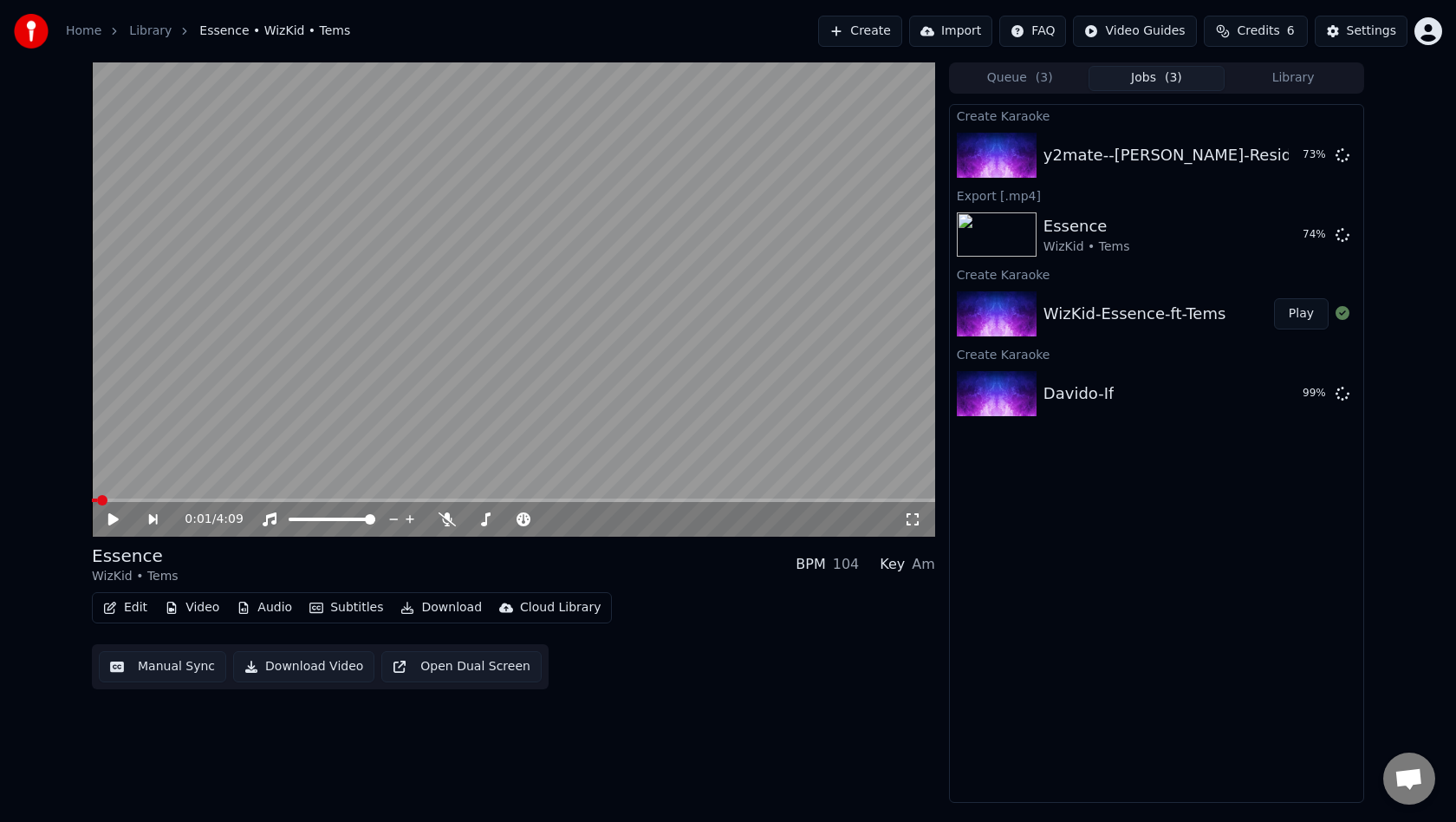
click at [1014, 80] on button "Queue ( 3 )" at bounding box center [1020, 79] width 137 height 25
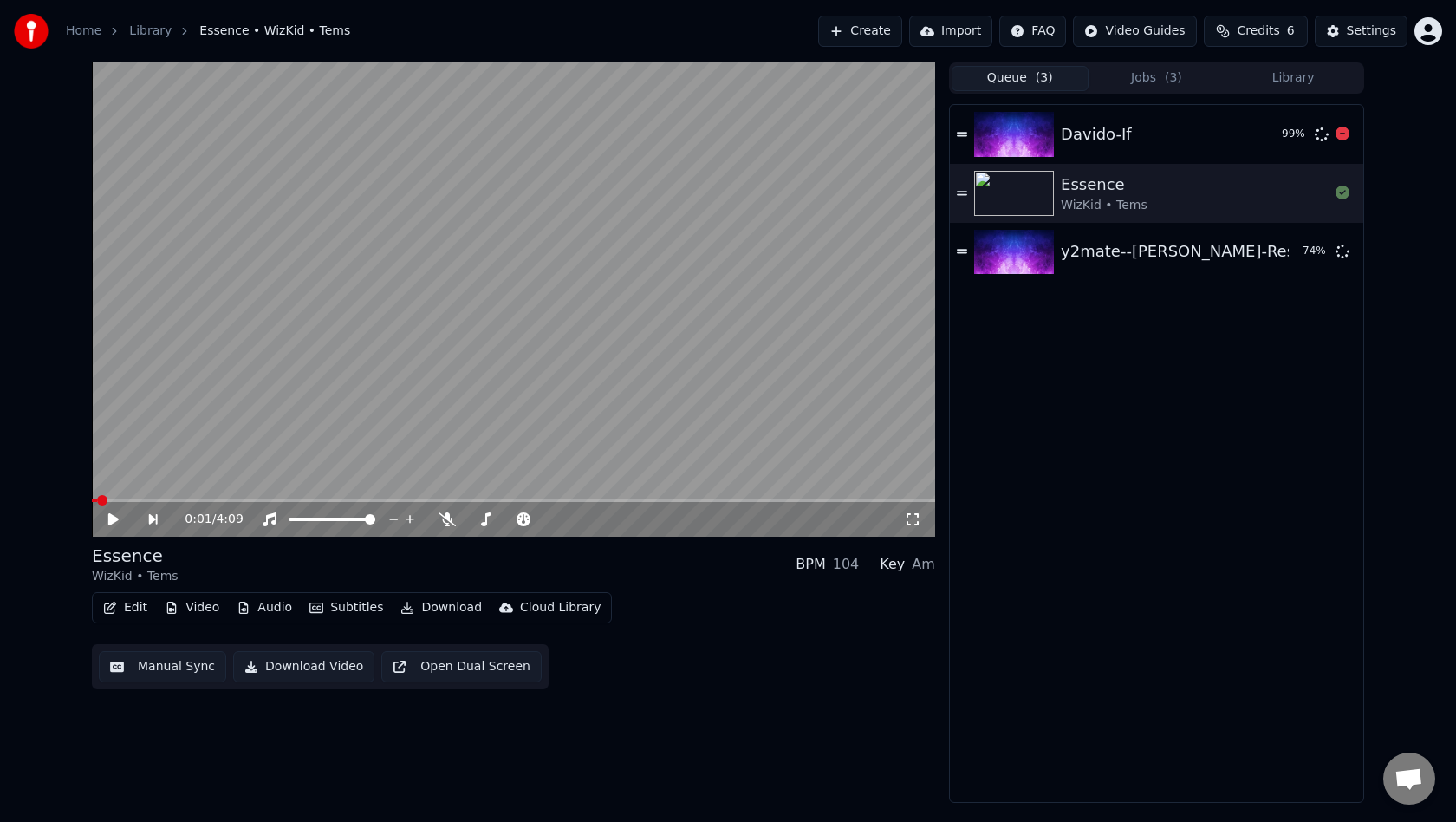
click at [1127, 129] on div "Davido-If" at bounding box center [1164, 134] width 207 height 24
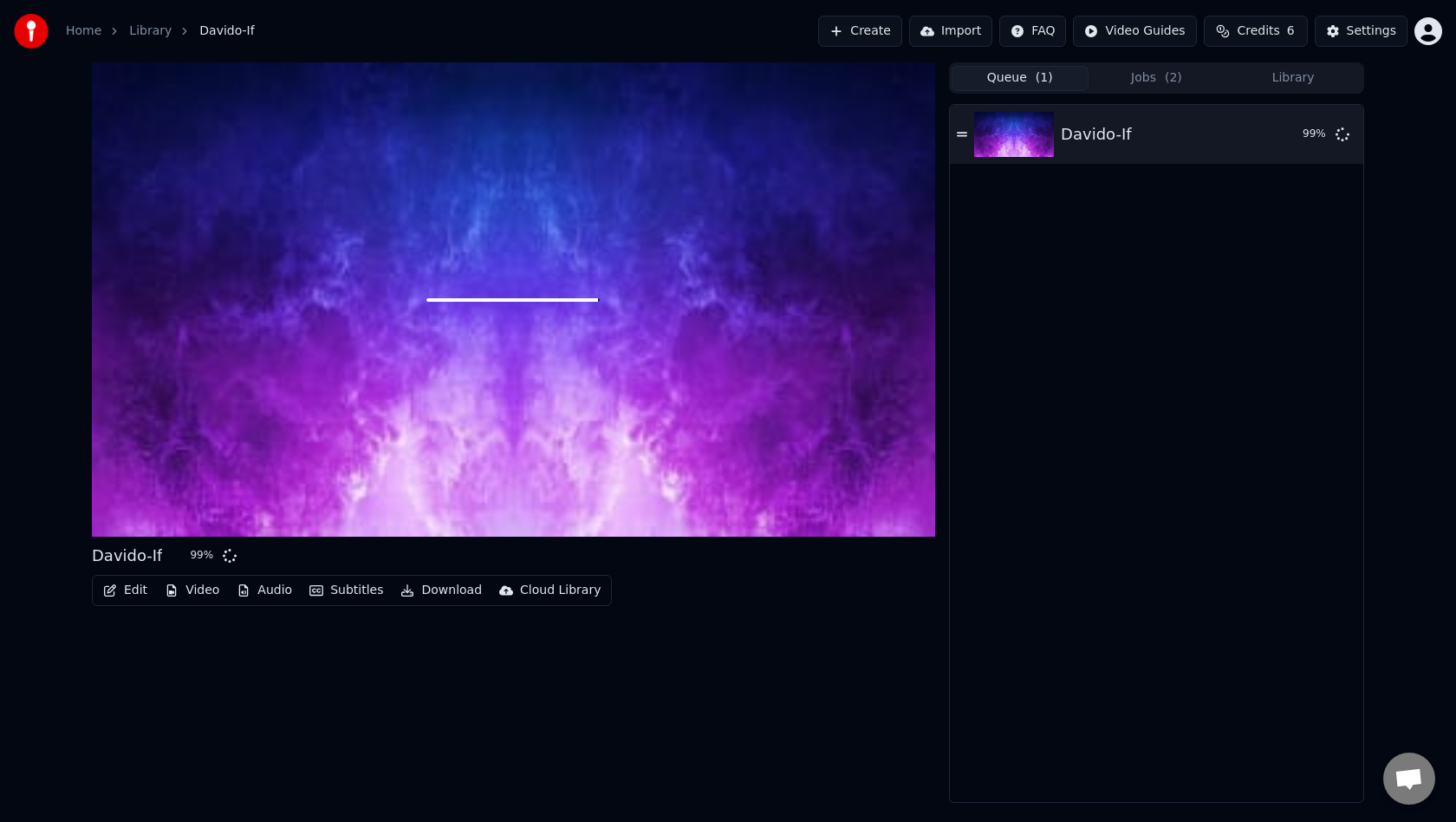
click at [245, 462] on div at bounding box center [514, 299] width 843 height 474
click at [1040, 140] on img at bounding box center [1014, 134] width 80 height 45
click at [1030, 141] on img at bounding box center [1014, 134] width 80 height 45
click at [1146, 77] on button "Jobs ( 2 )" at bounding box center [1156, 79] width 137 height 25
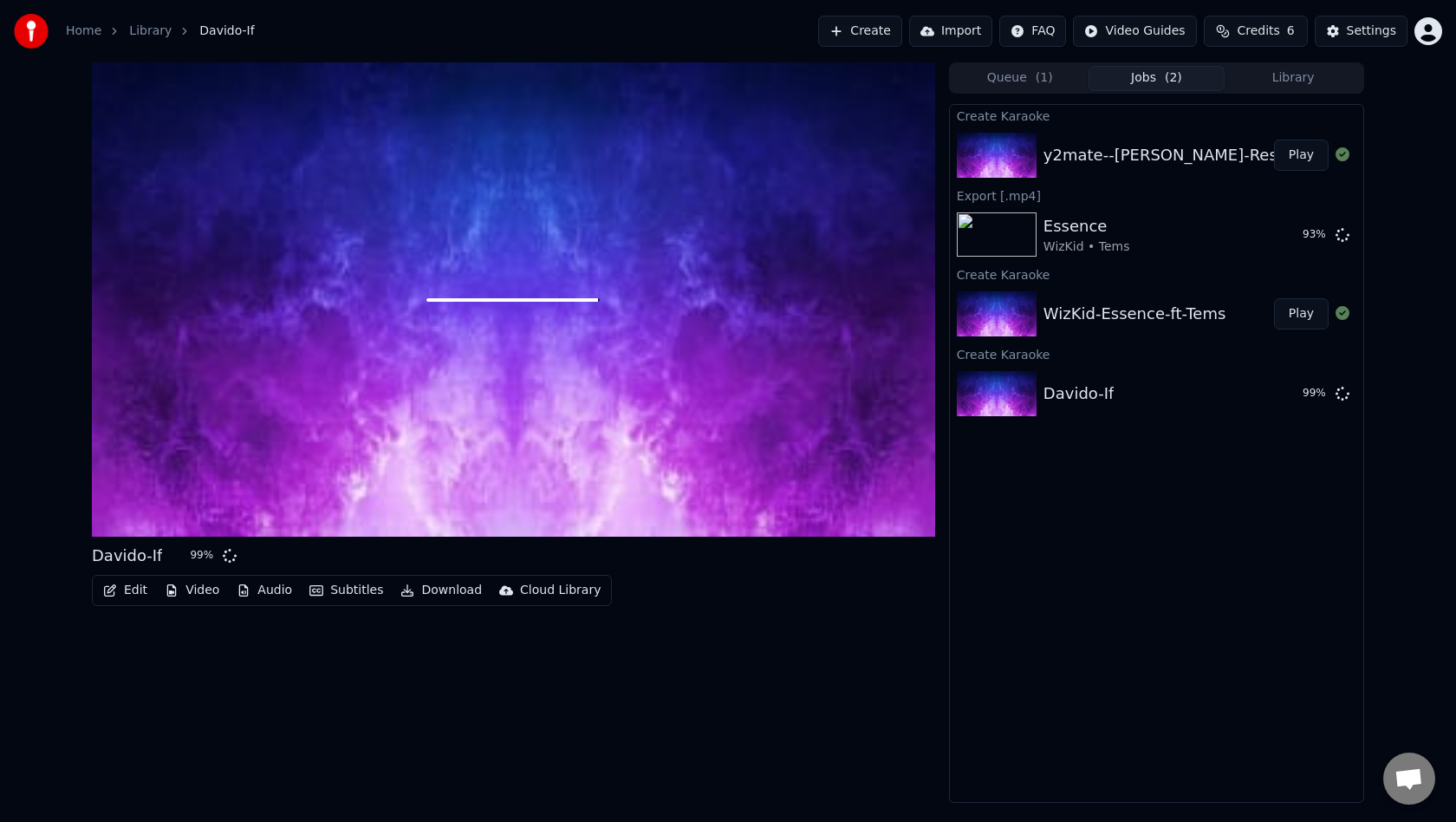
click at [1104, 159] on div "y2mate--[PERSON_NAME]-Residuals-Lyrics" at bounding box center [1207, 154] width 329 height 24
click at [1294, 72] on button "Library" at bounding box center [1293, 79] width 137 height 25
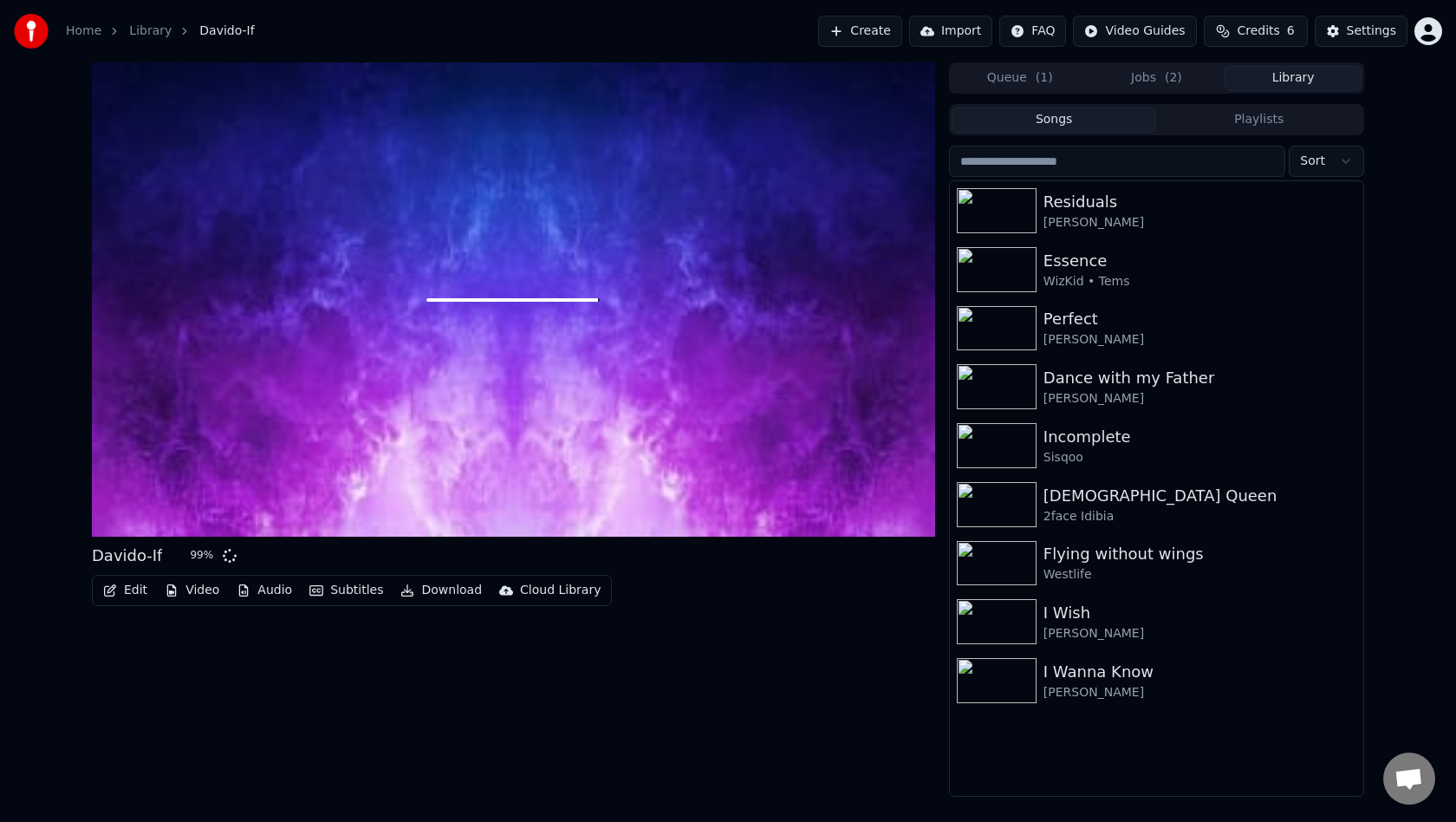
click at [1150, 75] on button "Jobs ( 2 )" at bounding box center [1156, 79] width 137 height 25
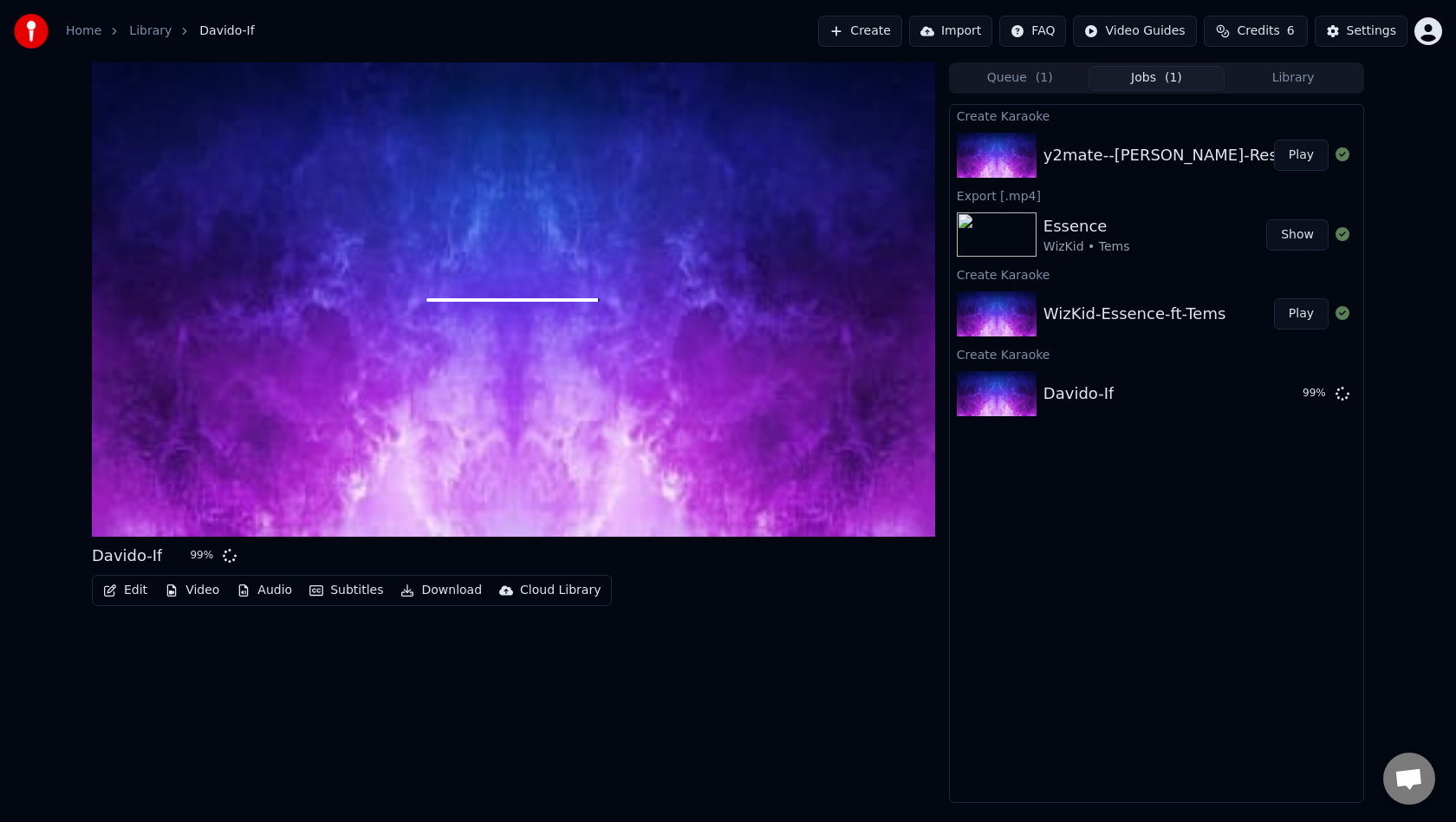
click at [1304, 154] on button "Play" at bounding box center [1301, 155] width 54 height 31
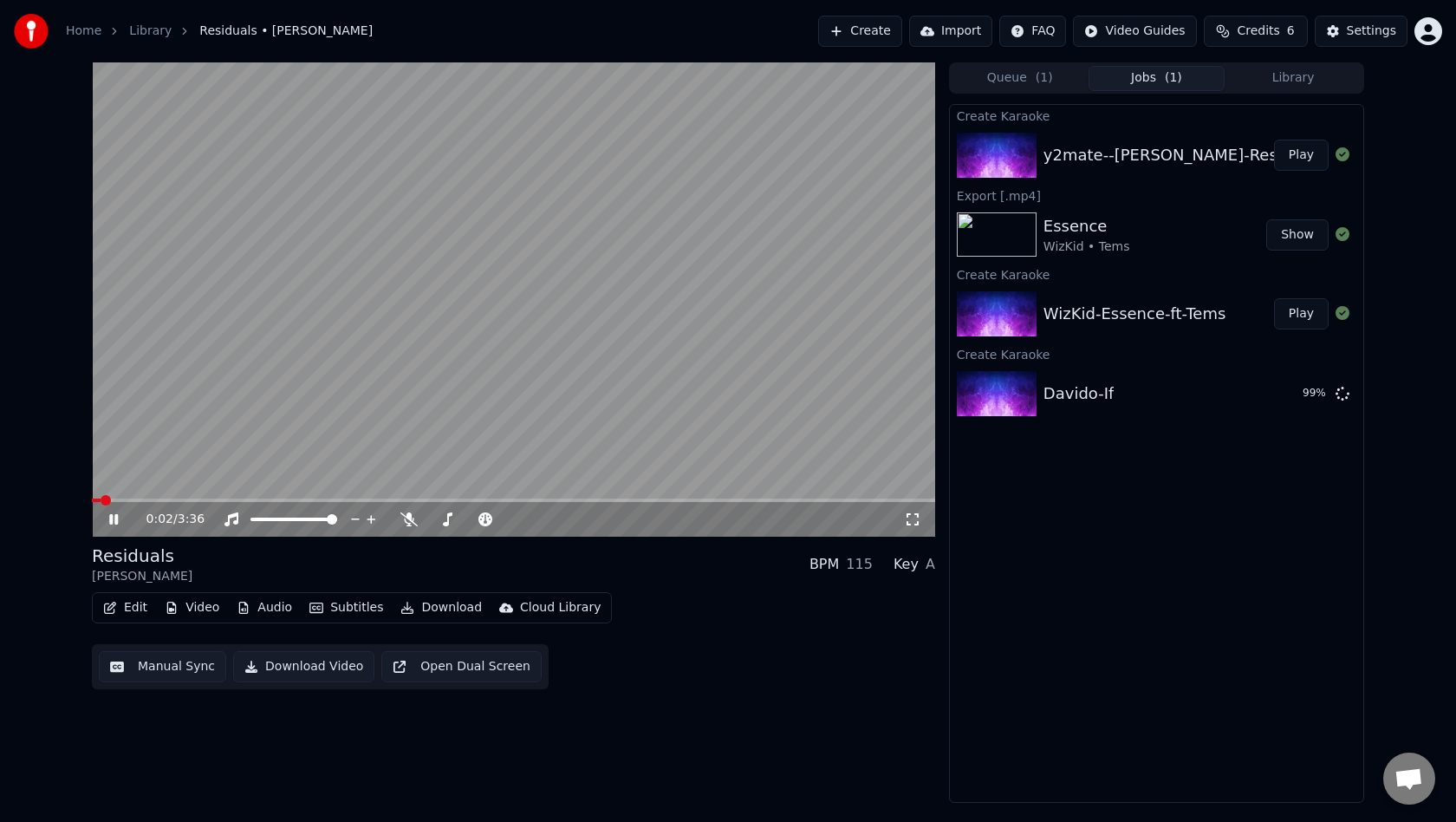
click at [297, 667] on button "Download Video" at bounding box center [303, 667] width 141 height 31
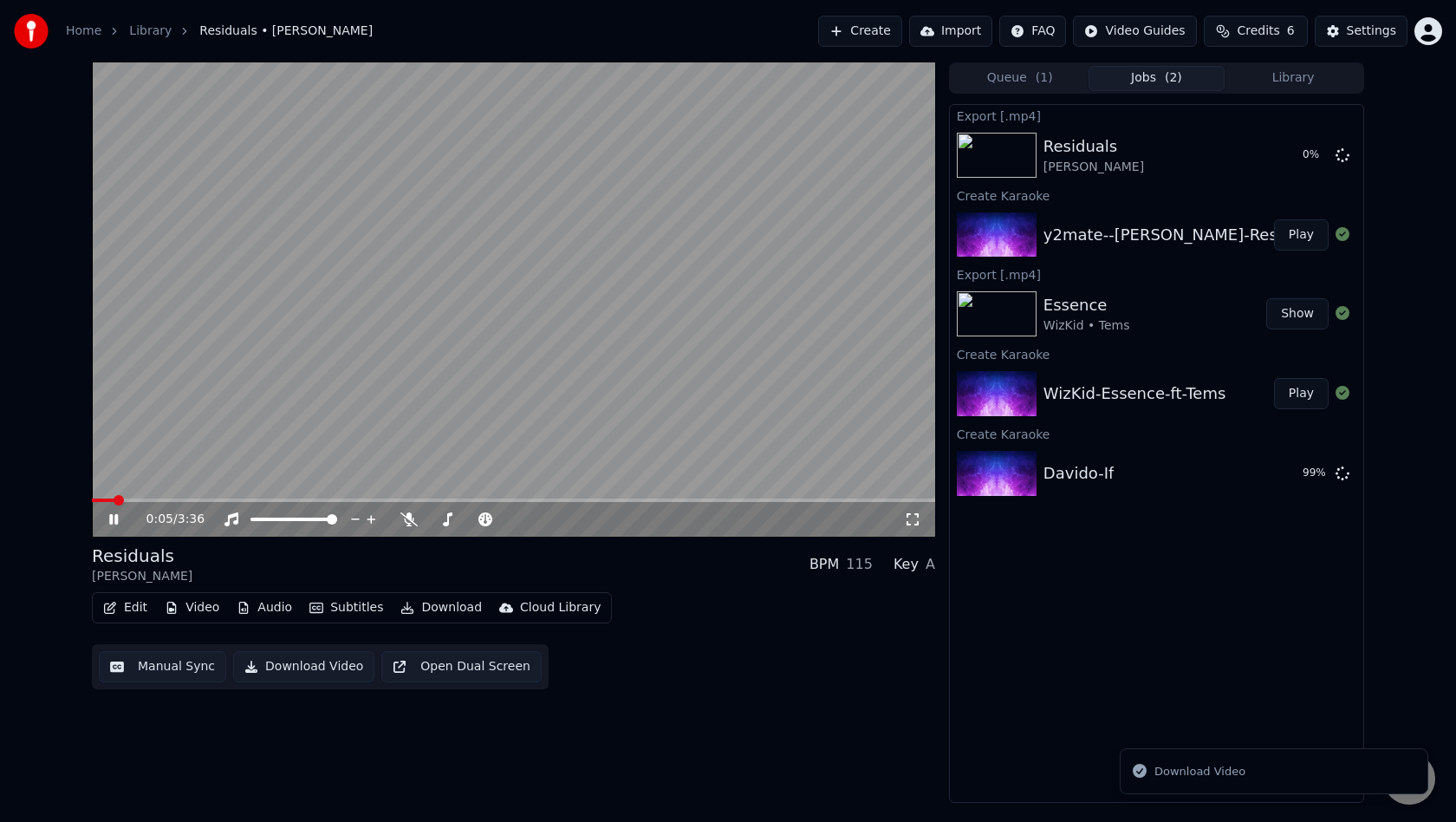
click at [117, 518] on icon at bounding box center [113, 519] width 9 height 11
click at [1185, 477] on div "Davido-If" at bounding box center [1155, 473] width 224 height 24
click at [1074, 479] on div "Davido-If" at bounding box center [1078, 473] width 70 height 24
click at [1042, 82] on span "( 1 )" at bounding box center [1044, 78] width 17 height 17
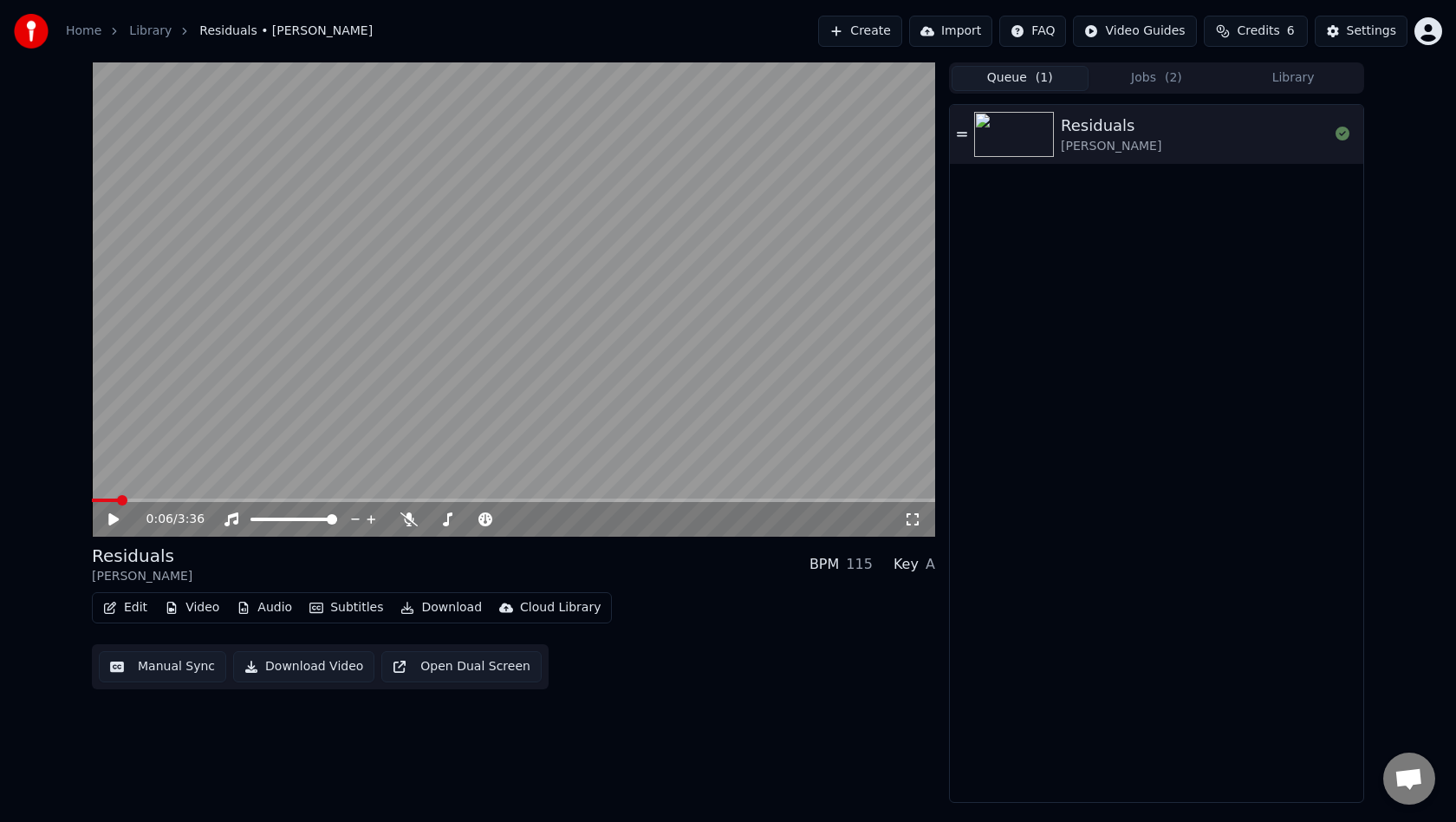
click at [1283, 77] on button "Library" at bounding box center [1293, 79] width 137 height 25
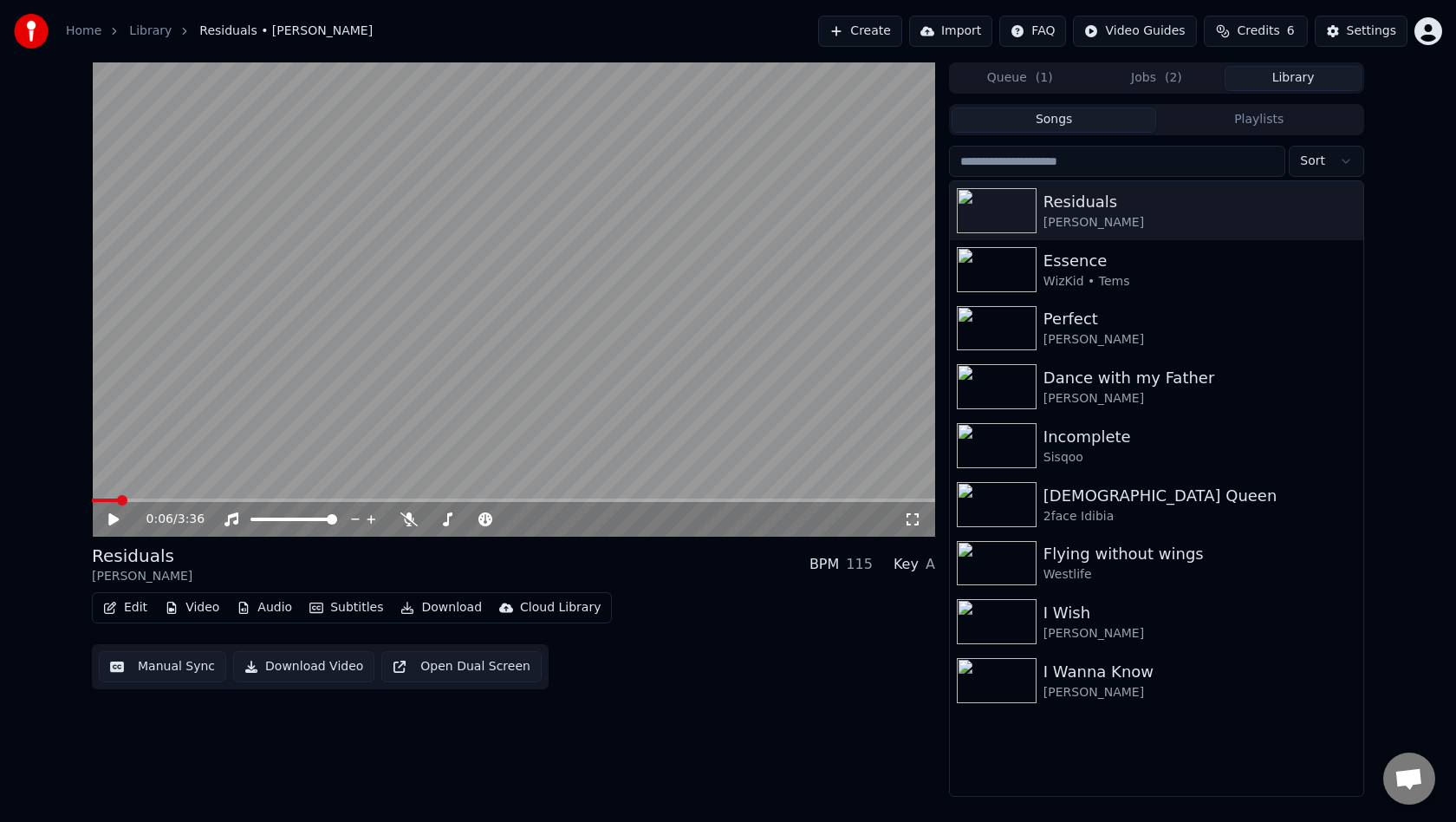
click at [1145, 89] on button "Jobs ( 2 )" at bounding box center [1156, 79] width 137 height 25
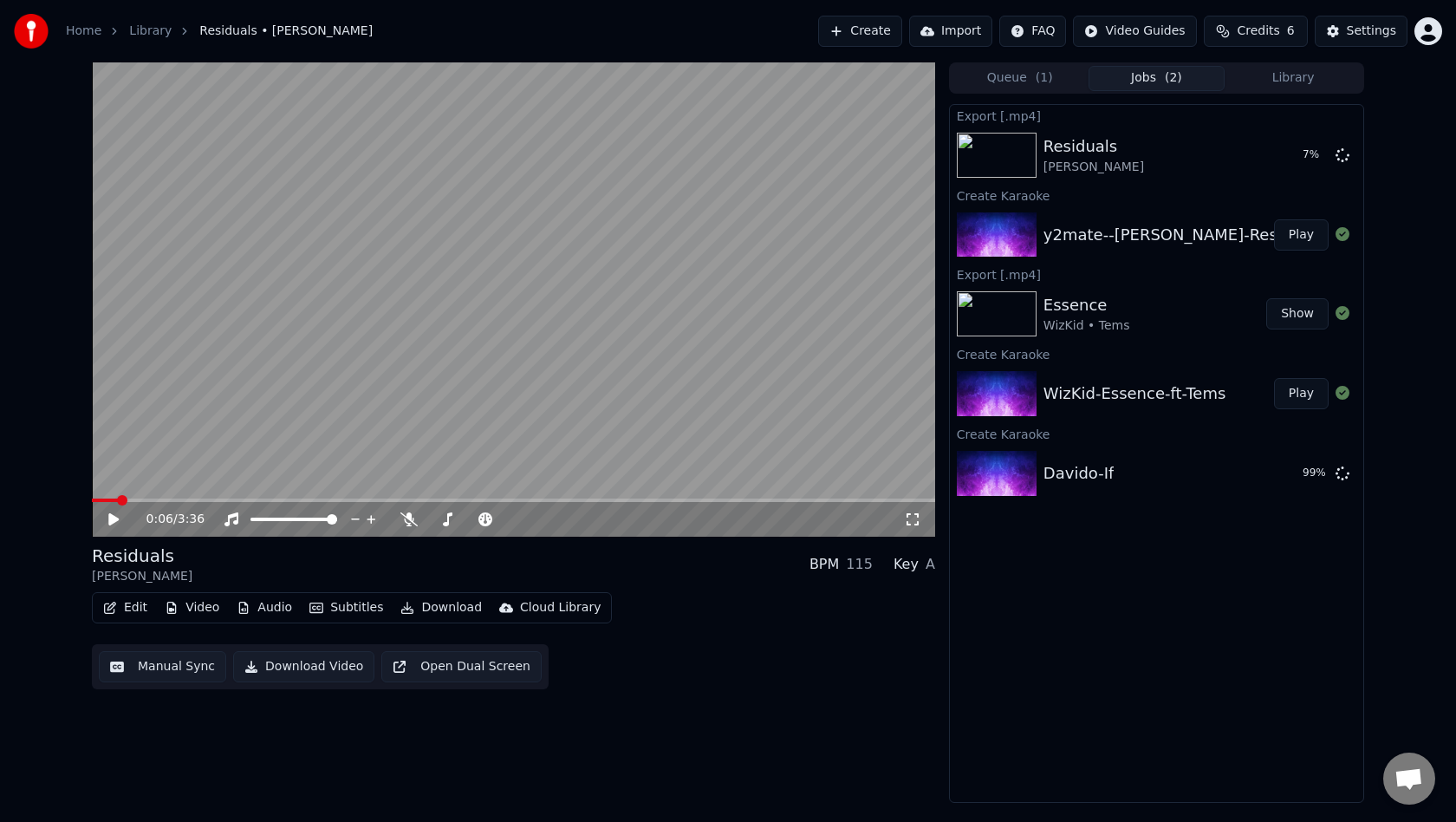
click at [1269, 83] on button "Library" at bounding box center [1293, 79] width 137 height 25
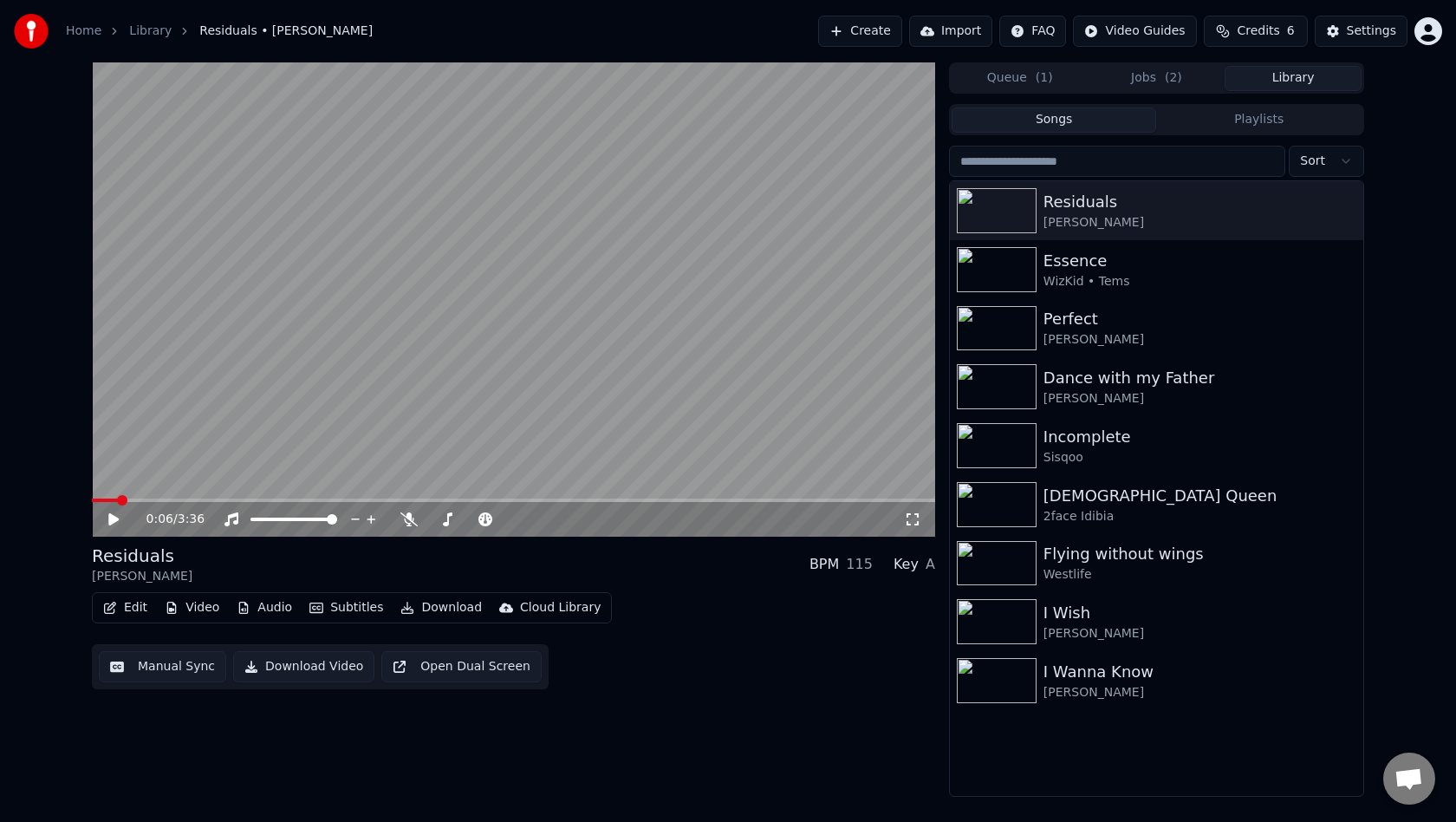
click at [1253, 118] on button "Playlists" at bounding box center [1258, 120] width 205 height 25
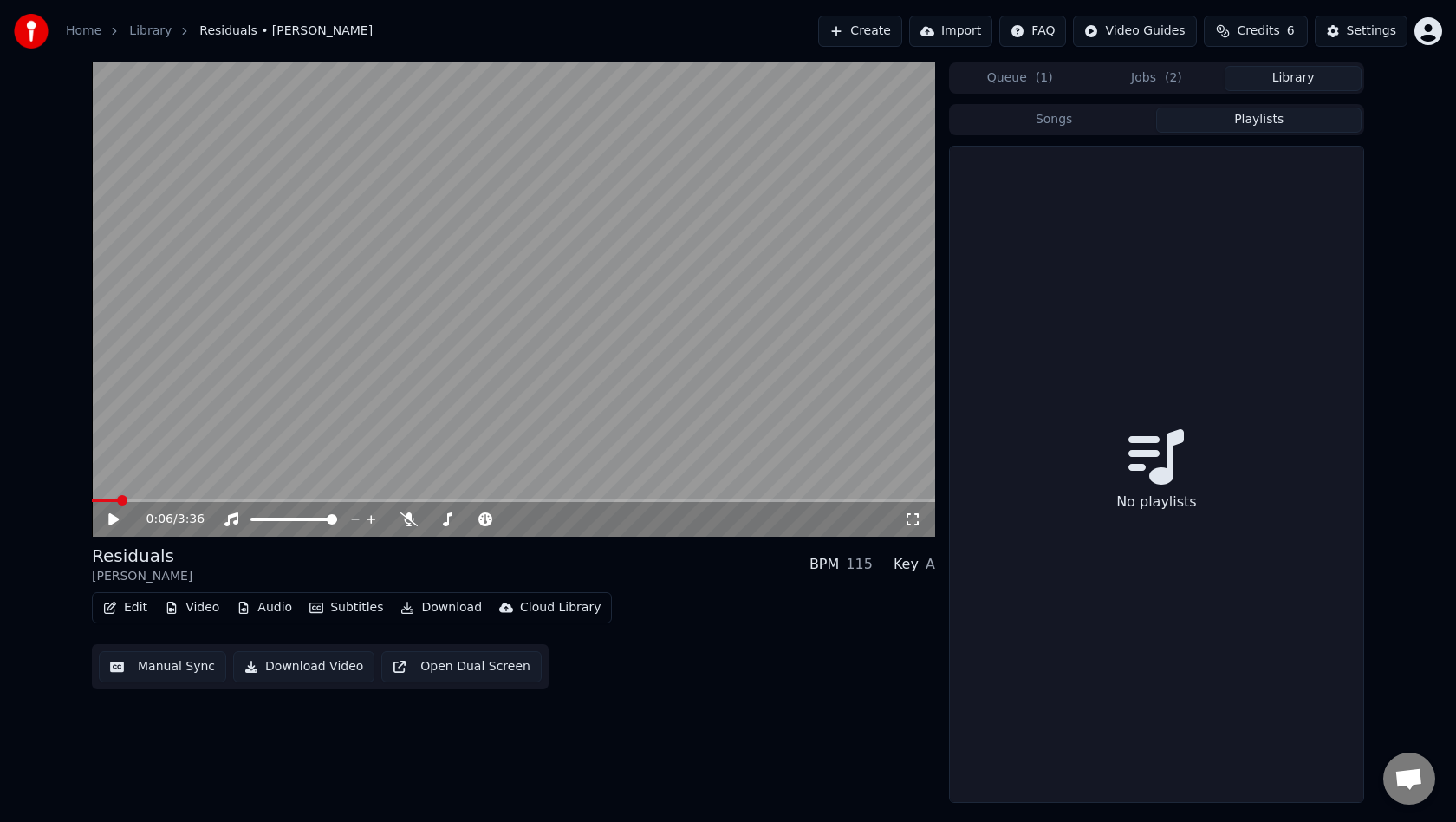
click at [1164, 83] on button "Jobs ( 2 )" at bounding box center [1156, 79] width 137 height 25
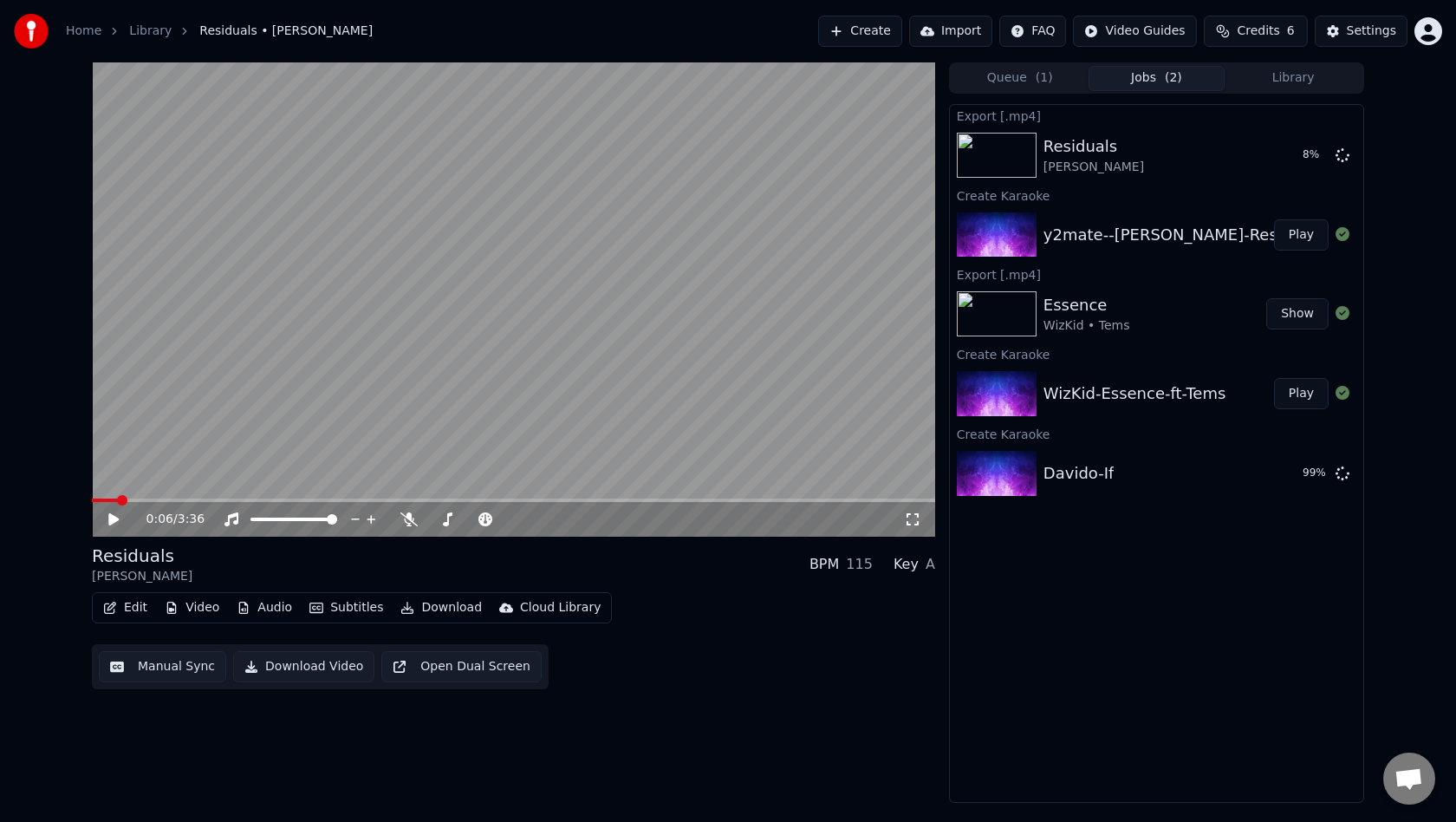
click at [1267, 83] on button "Library" at bounding box center [1293, 79] width 137 height 25
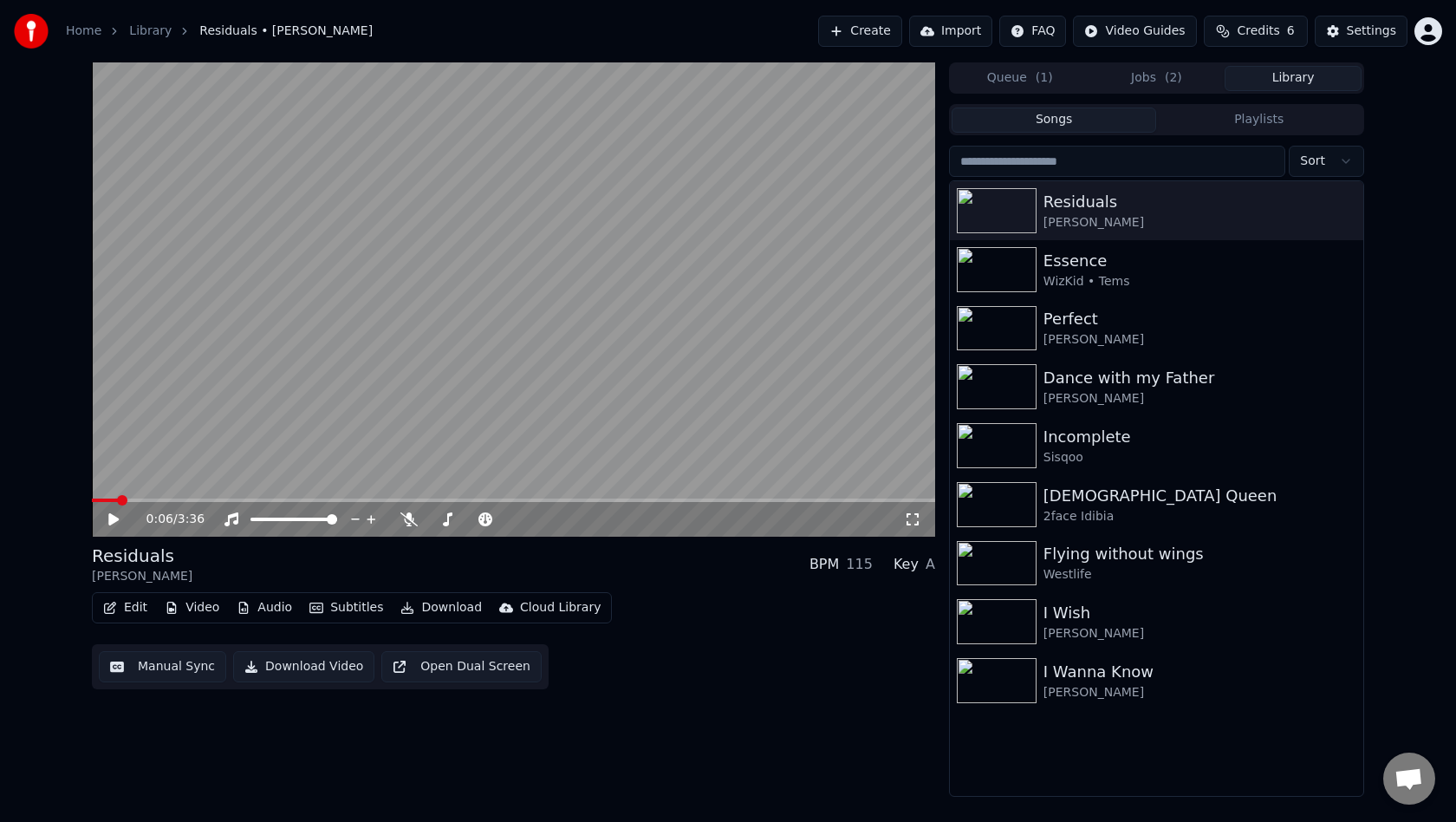
click at [1144, 74] on button "Jobs ( 2 )" at bounding box center [1156, 79] width 137 height 25
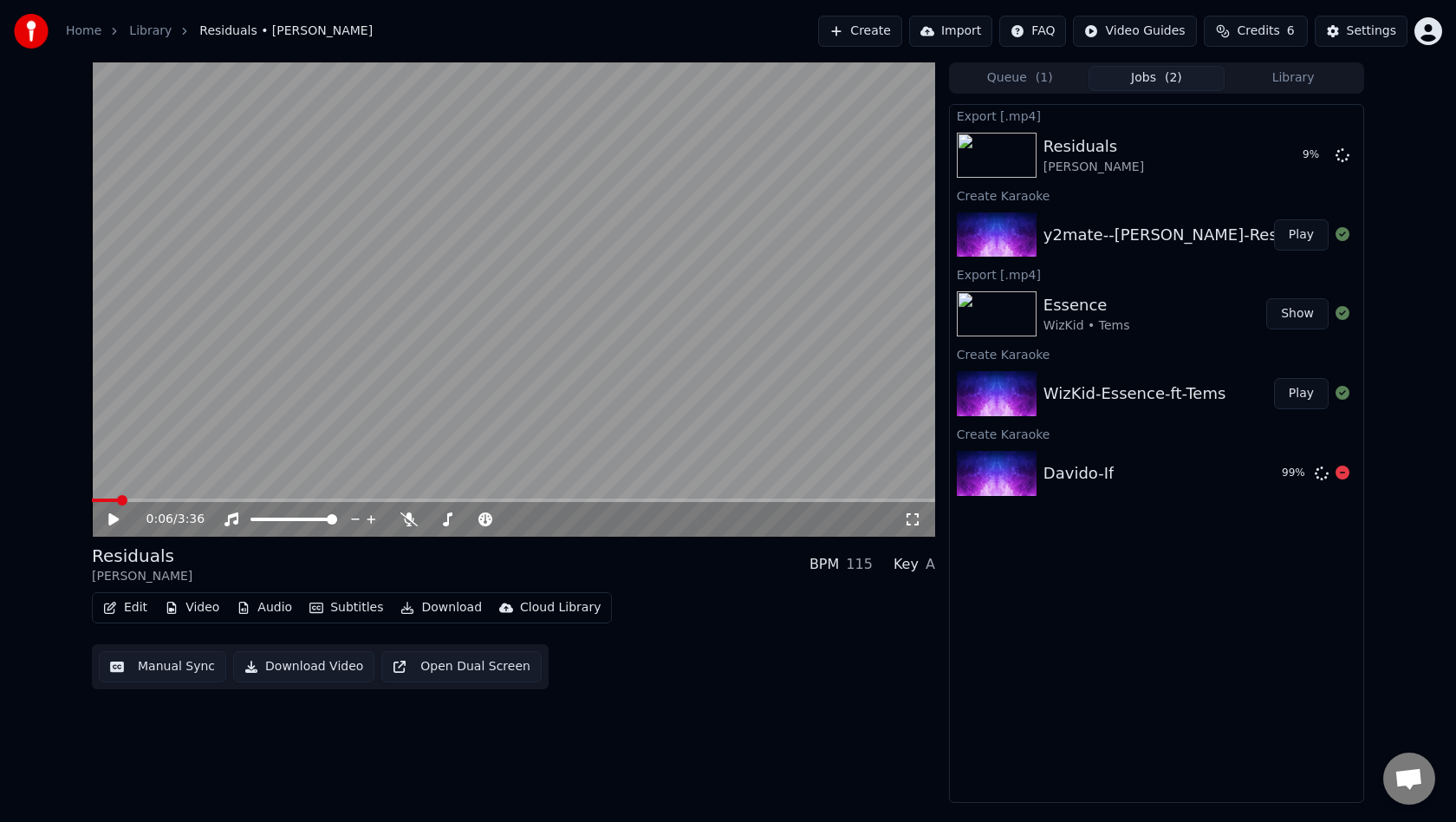
click at [1075, 468] on div "Davido-If" at bounding box center [1078, 473] width 70 height 24
click at [999, 486] on img at bounding box center [997, 473] width 80 height 45
click at [1286, 476] on div "99 %" at bounding box center [1294, 473] width 26 height 14
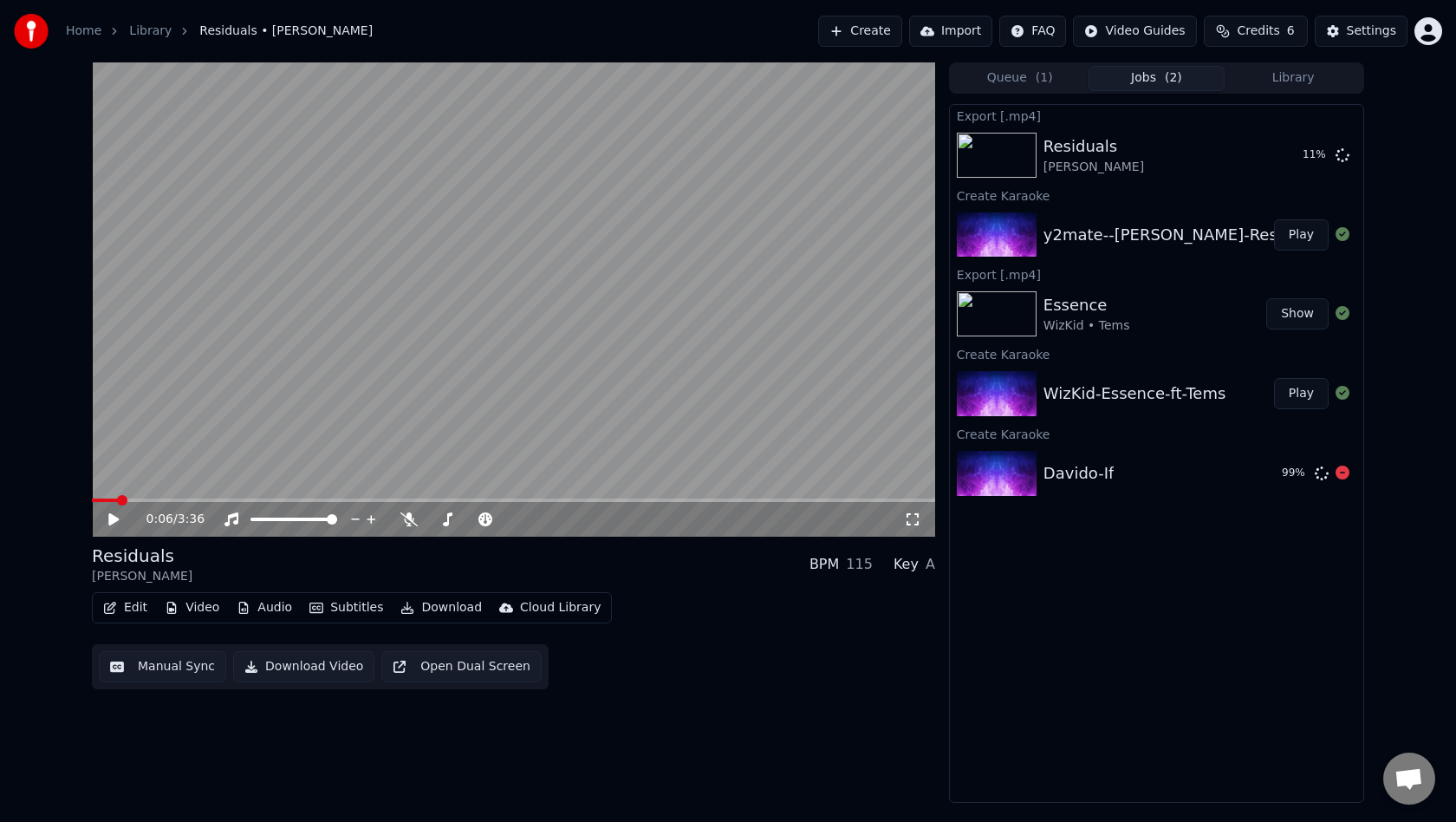
click at [1286, 476] on div "99 %" at bounding box center [1294, 473] width 26 height 14
click at [1297, 470] on div "99 %" at bounding box center [1294, 473] width 26 height 14
click at [1339, 473] on icon at bounding box center [1342, 472] width 14 height 14
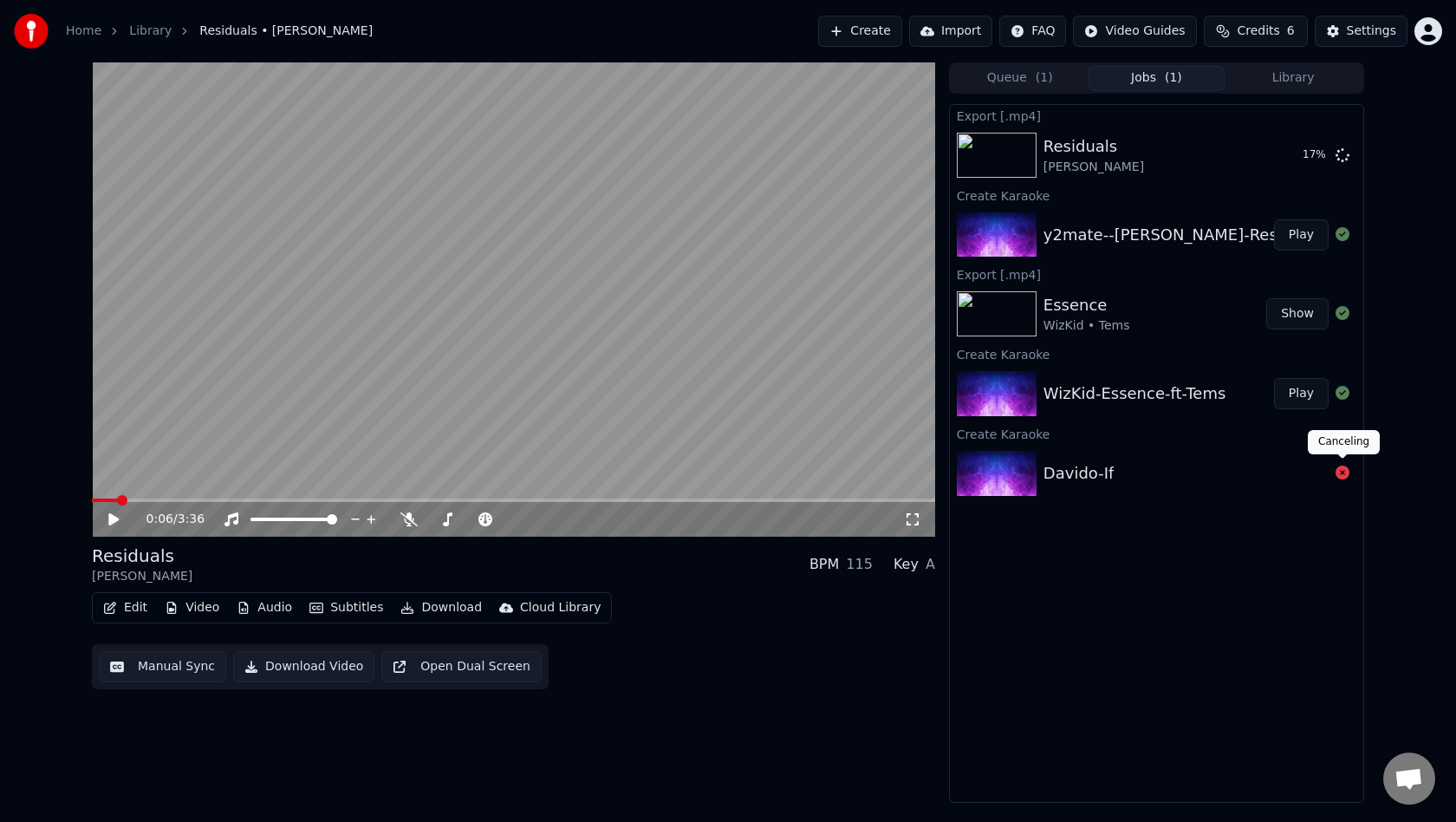
click at [1340, 470] on icon at bounding box center [1342, 472] width 14 height 14
click at [1231, 454] on div "Davido-If" at bounding box center [1157, 473] width 414 height 59
click at [1343, 470] on icon at bounding box center [1342, 472] width 14 height 14
click at [1102, 154] on div "Residuals" at bounding box center [1093, 146] width 100 height 24
click at [557, 379] on video at bounding box center [514, 299] width 843 height 474
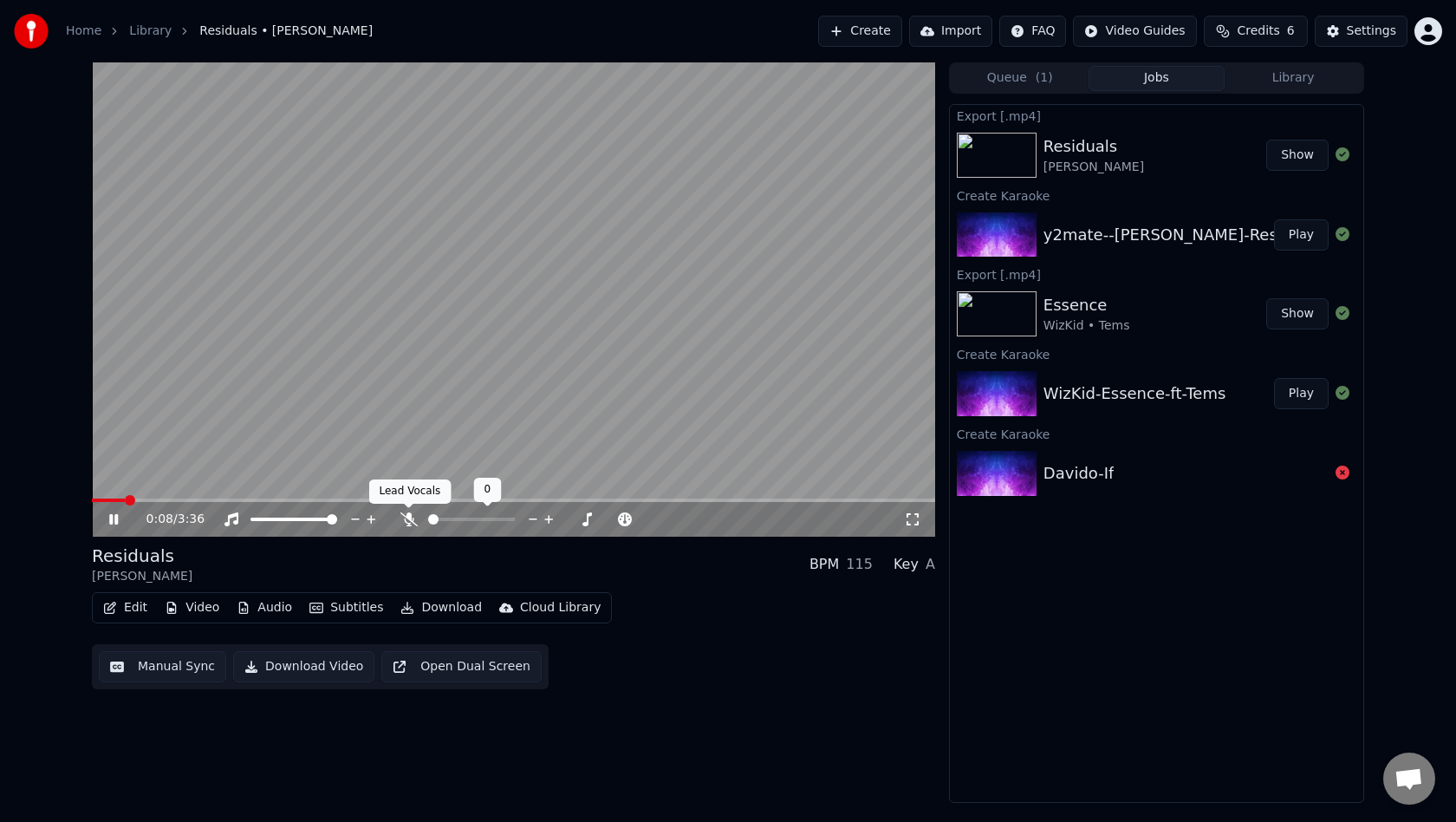
click at [410, 522] on icon at bounding box center [409, 519] width 17 height 14
